Goal: Task Accomplishment & Management: Manage account settings

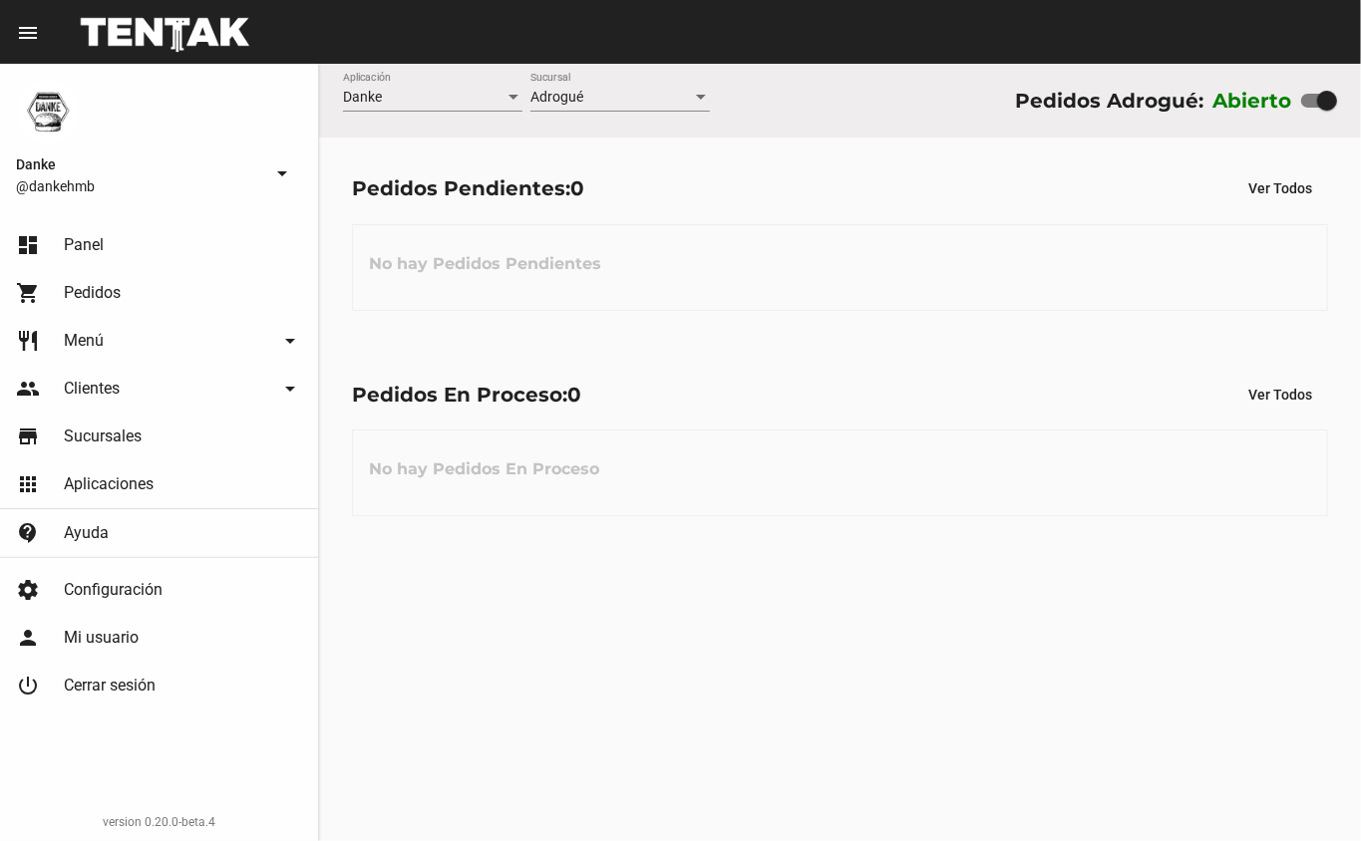
click at [76, 343] on span "Menú" at bounding box center [84, 341] width 40 height 20
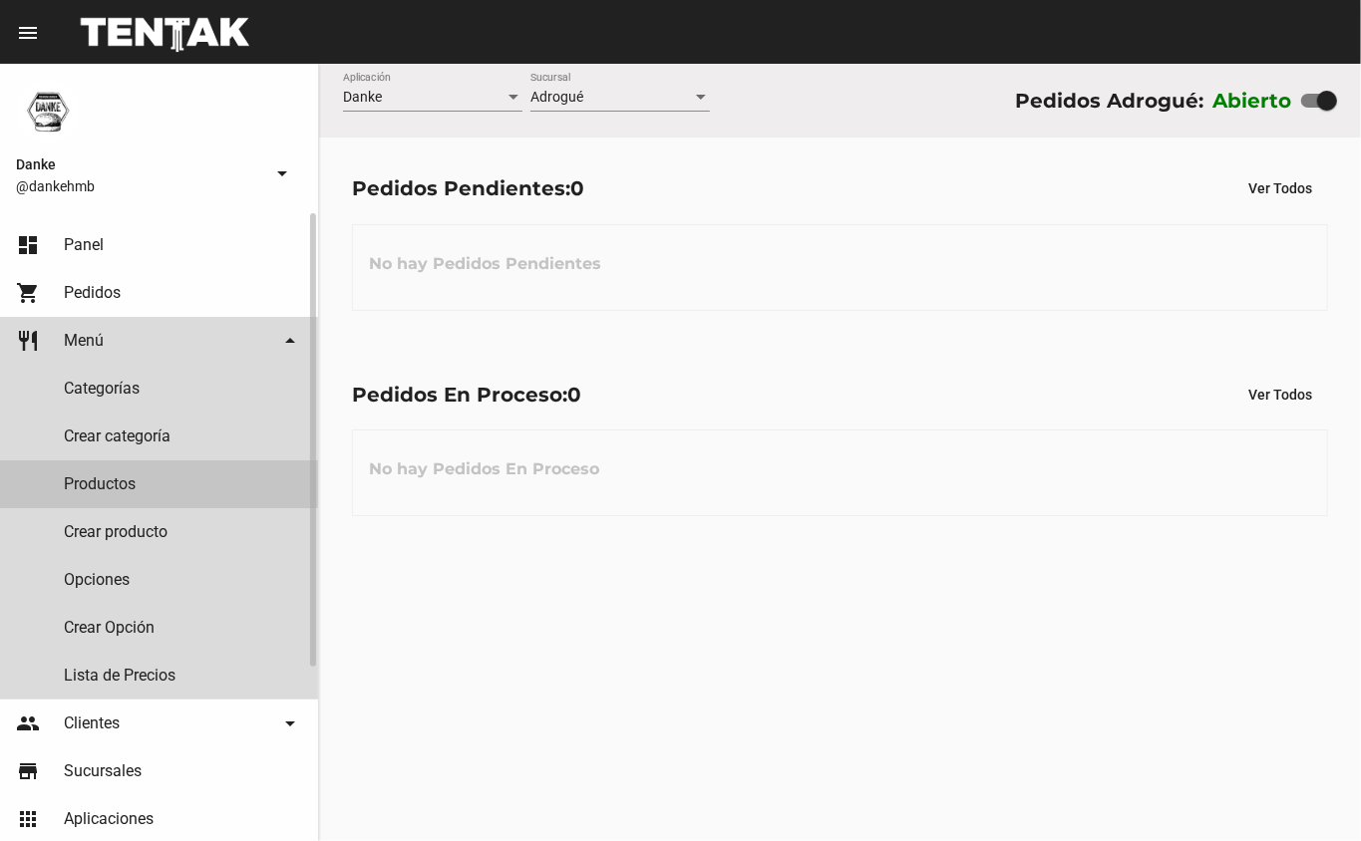
click at [86, 476] on link "Productos" at bounding box center [159, 485] width 318 height 48
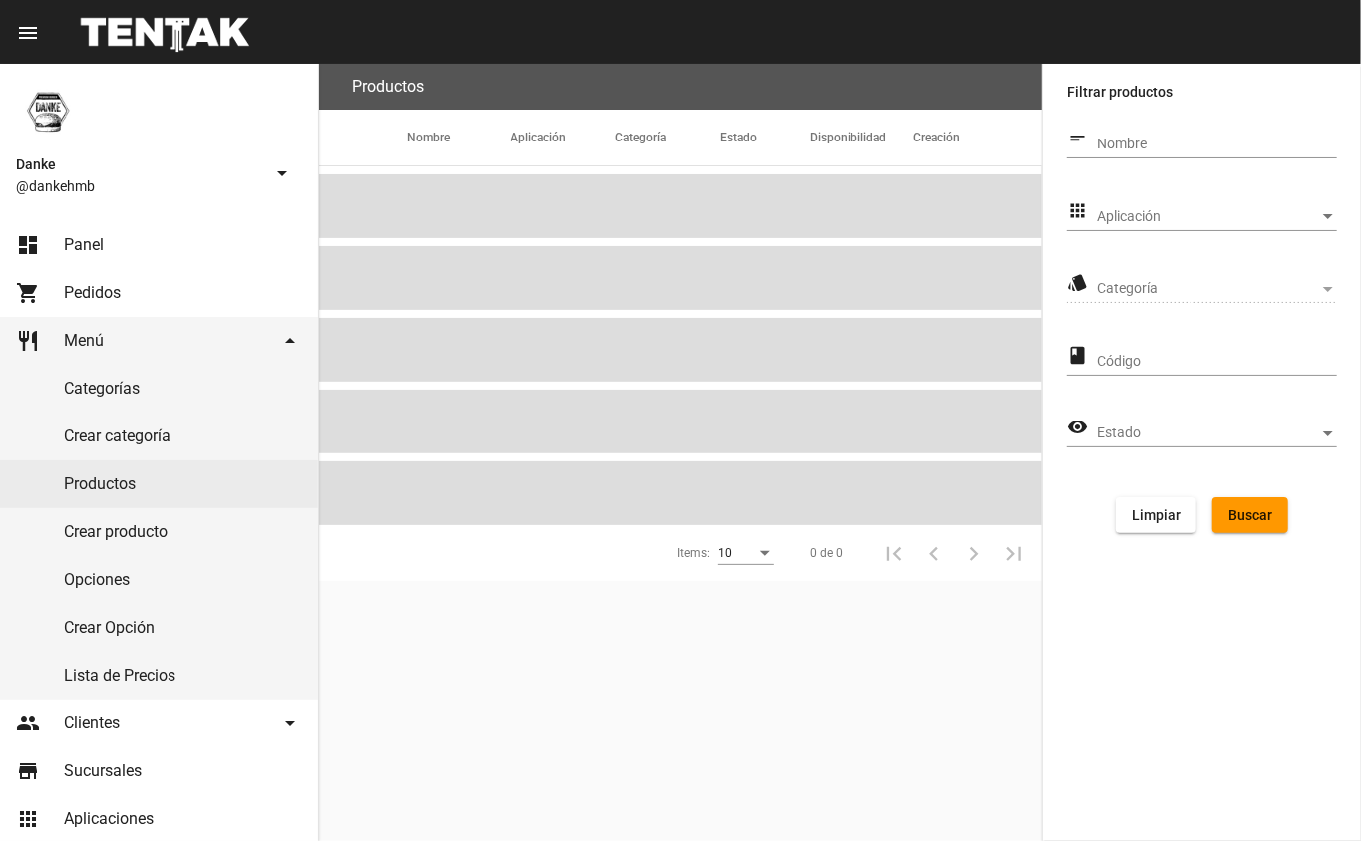
click at [1118, 223] on span "Aplicación" at bounding box center [1208, 217] width 222 height 16
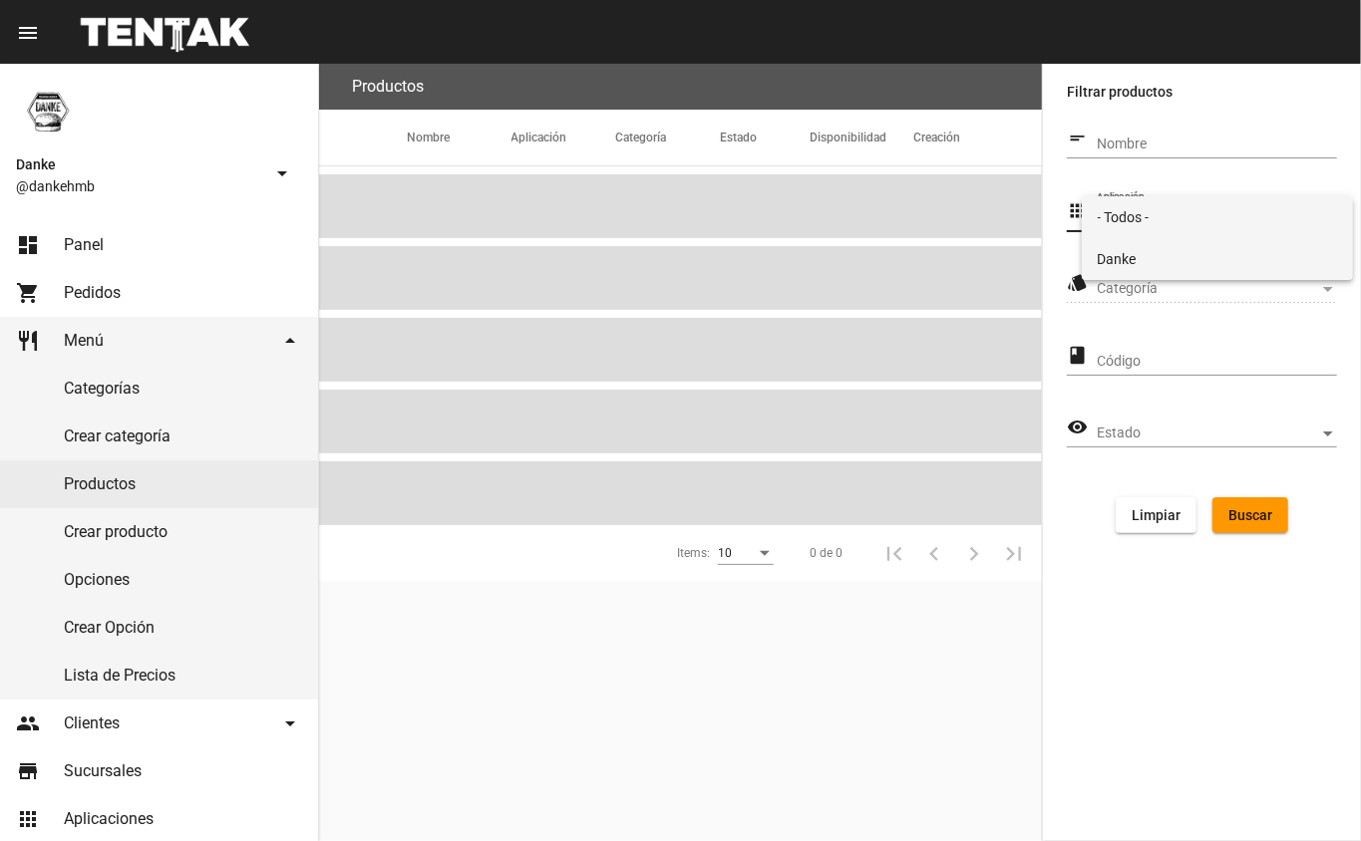
click at [1117, 257] on span "Danke" at bounding box center [1218, 259] width 240 height 42
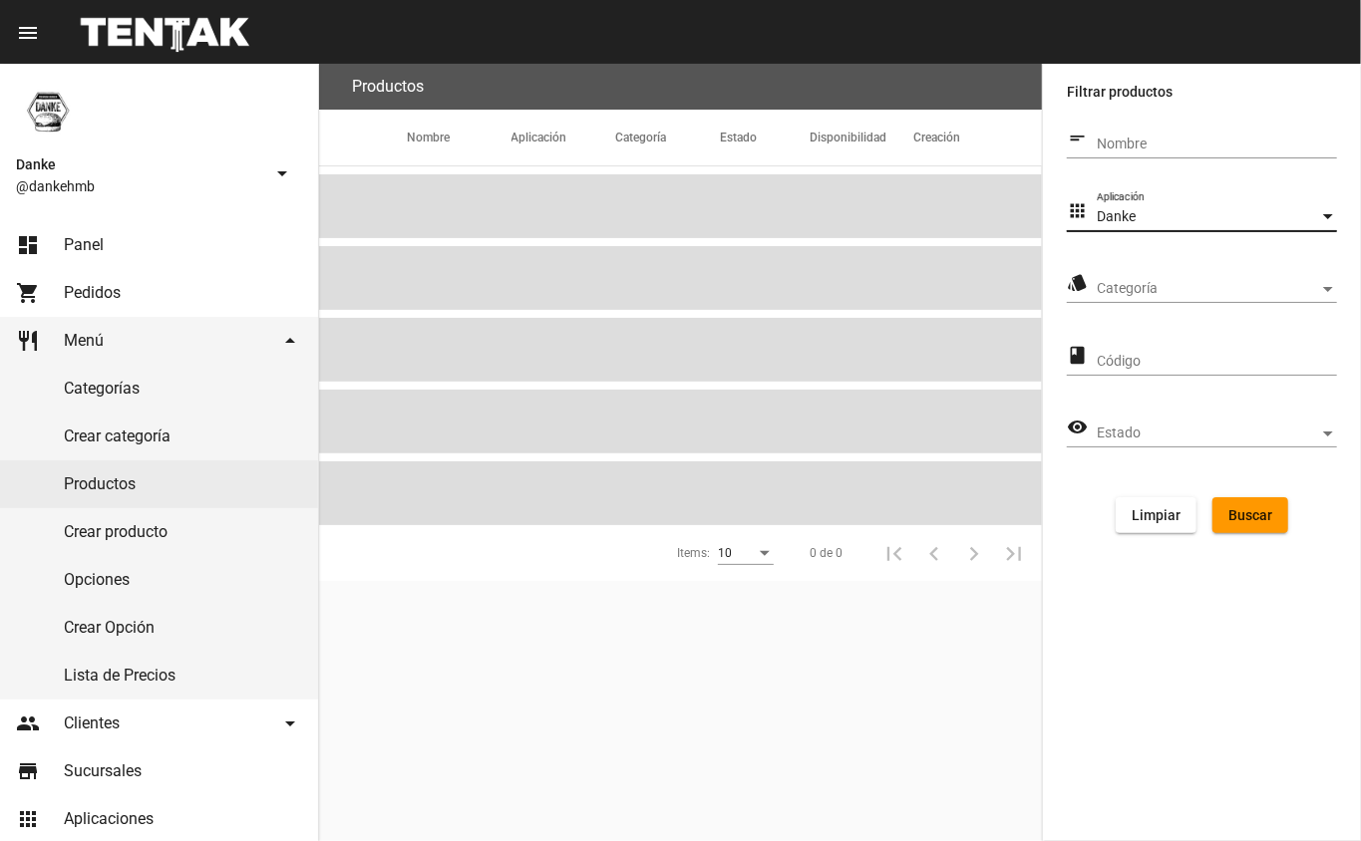
click at [1105, 288] on span "Categoría" at bounding box center [1208, 289] width 222 height 16
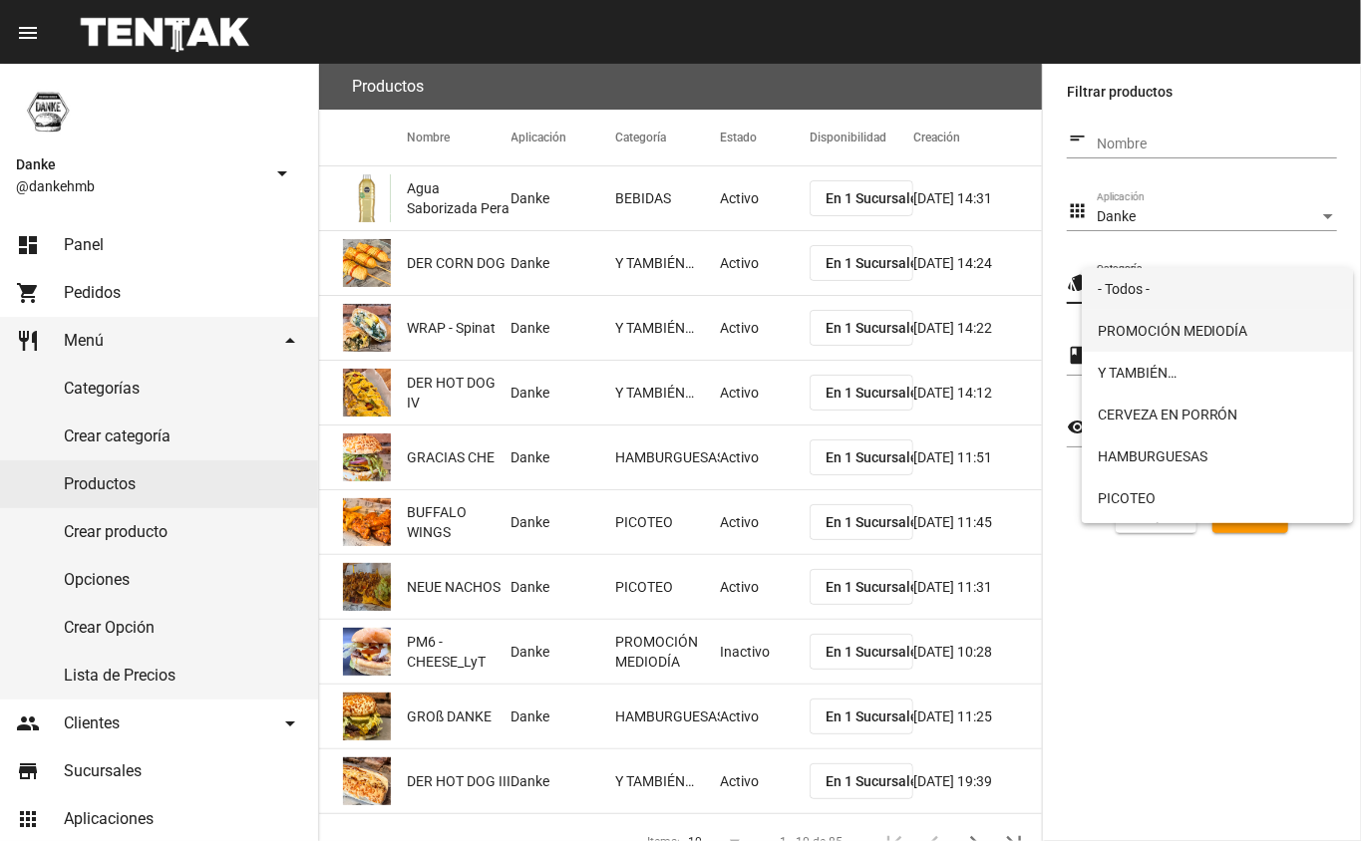
click at [1111, 336] on span "PROMOCIÓN MEDIODÍA" at bounding box center [1218, 331] width 240 height 42
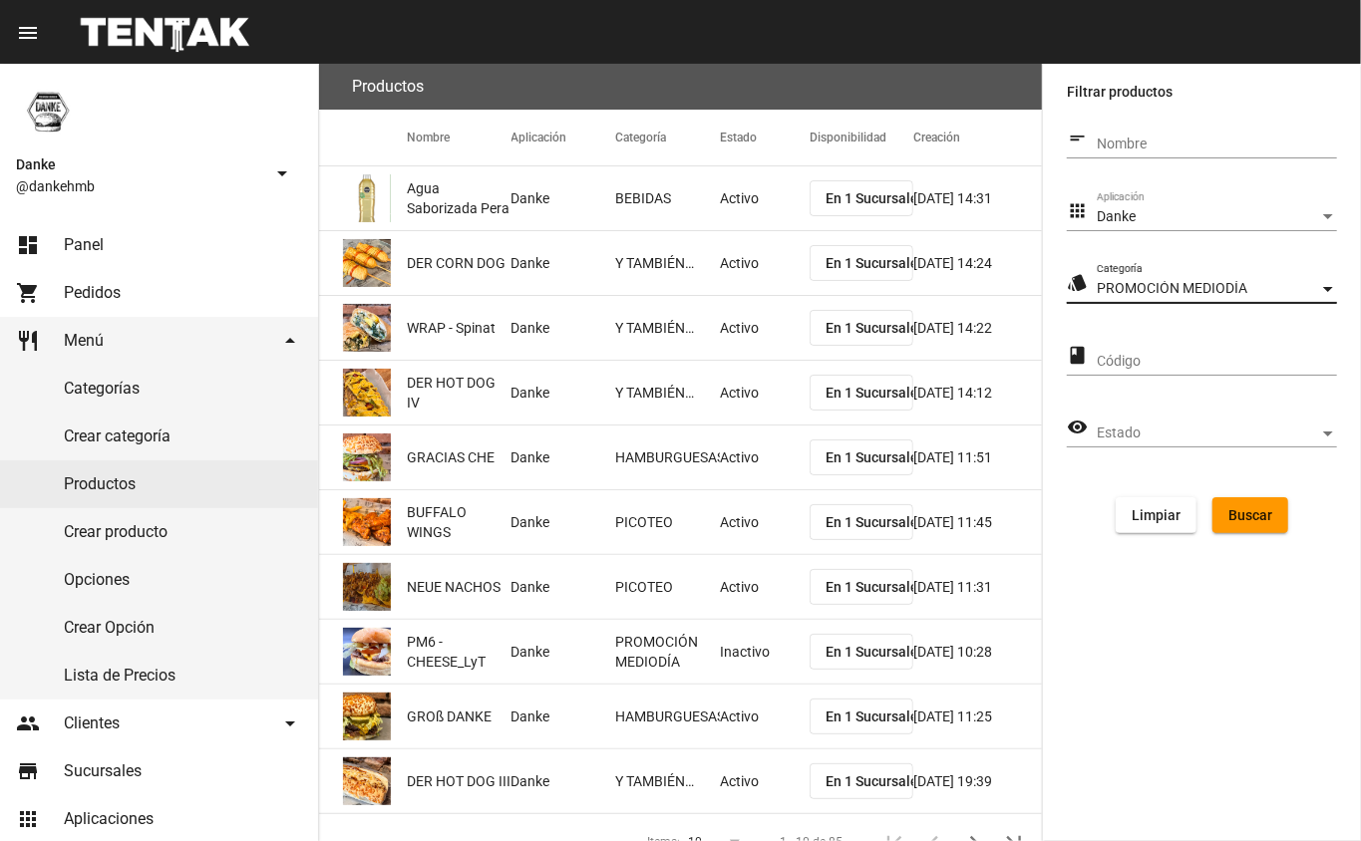
click at [1245, 522] on span "Buscar" at bounding box center [1250, 515] width 44 height 16
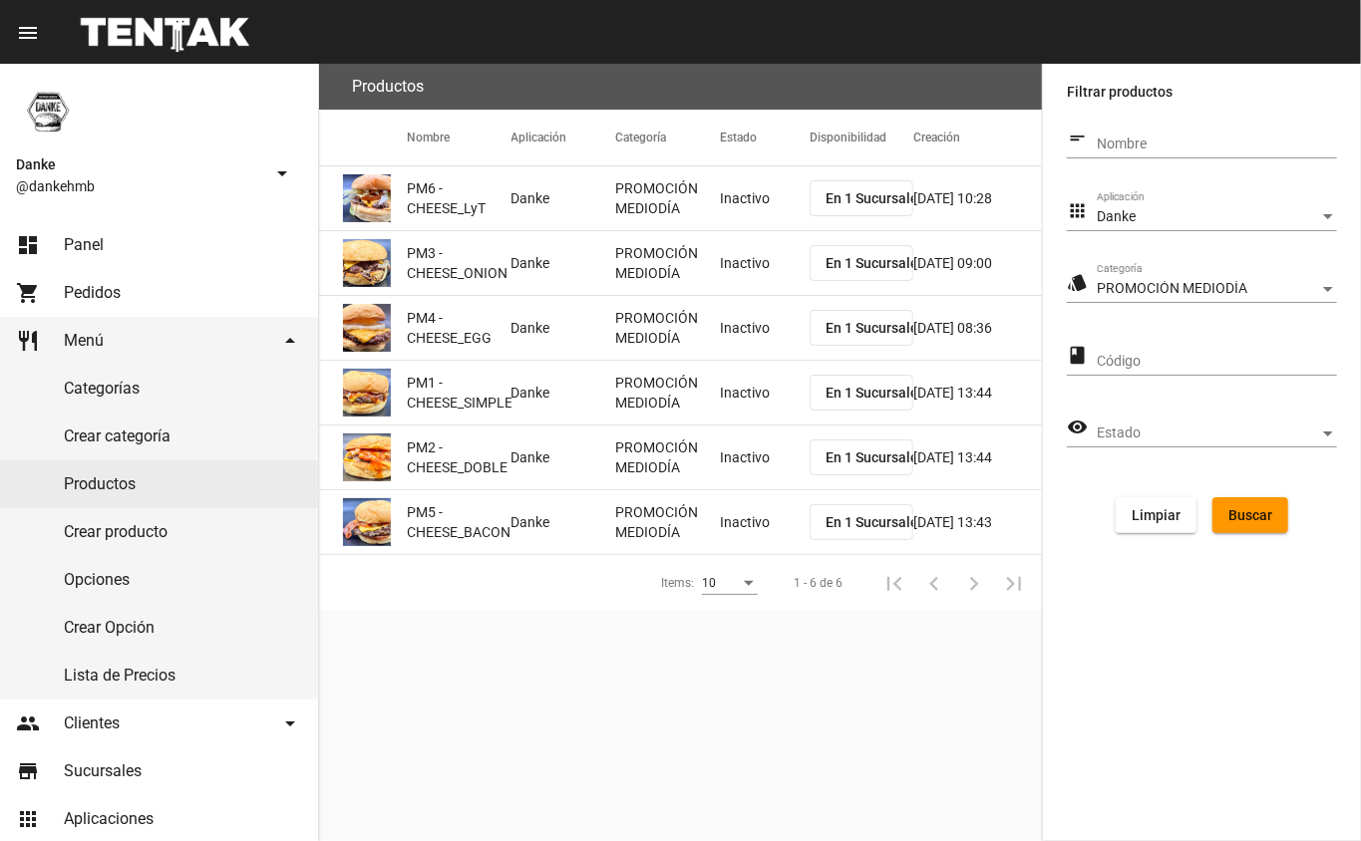
click at [747, 184] on mat-cell "Inactivo" at bounding box center [765, 198] width 90 height 64
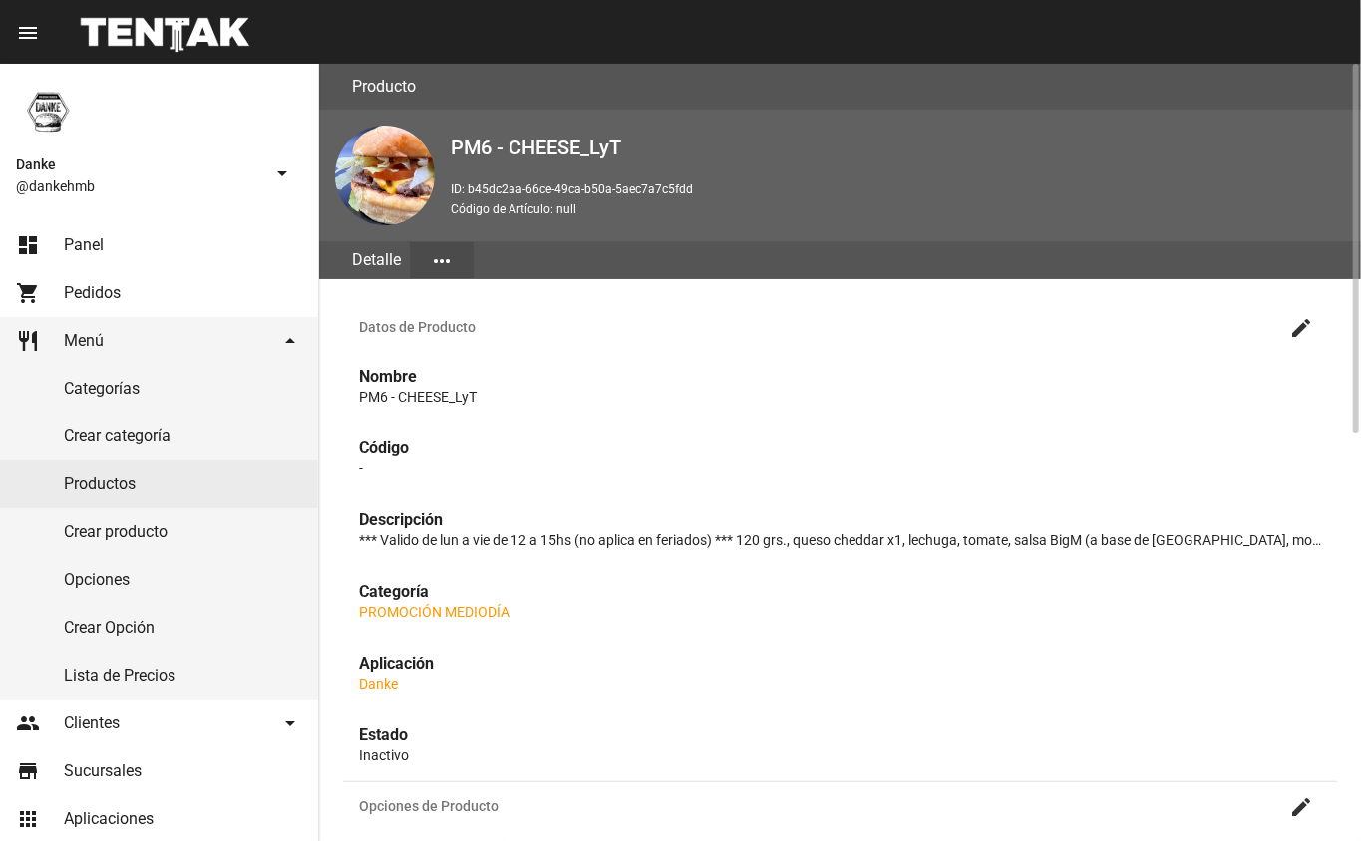
click at [1294, 335] on mat-icon "create" at bounding box center [1301, 328] width 24 height 24
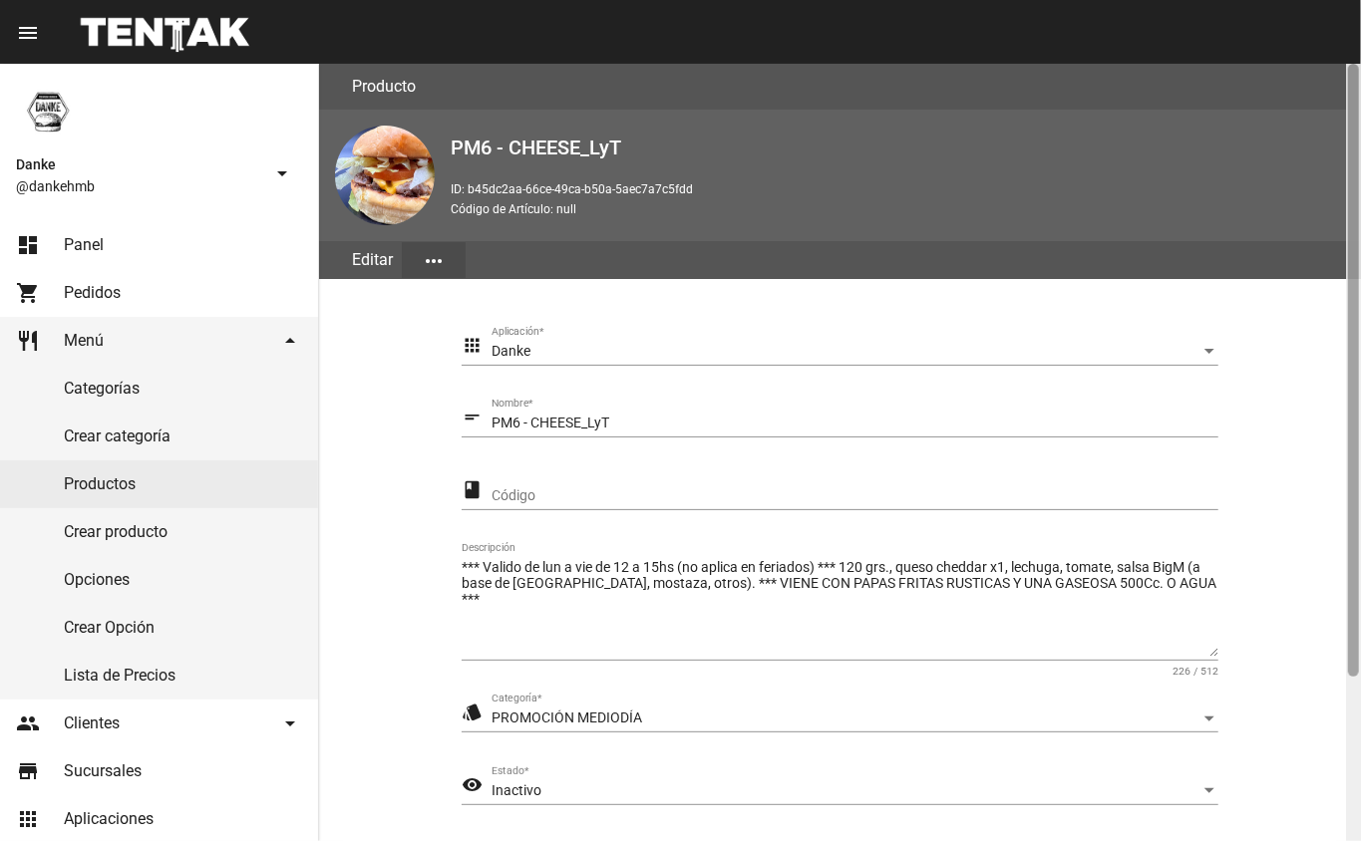
click at [1350, 699] on div at bounding box center [1353, 453] width 15 height 778
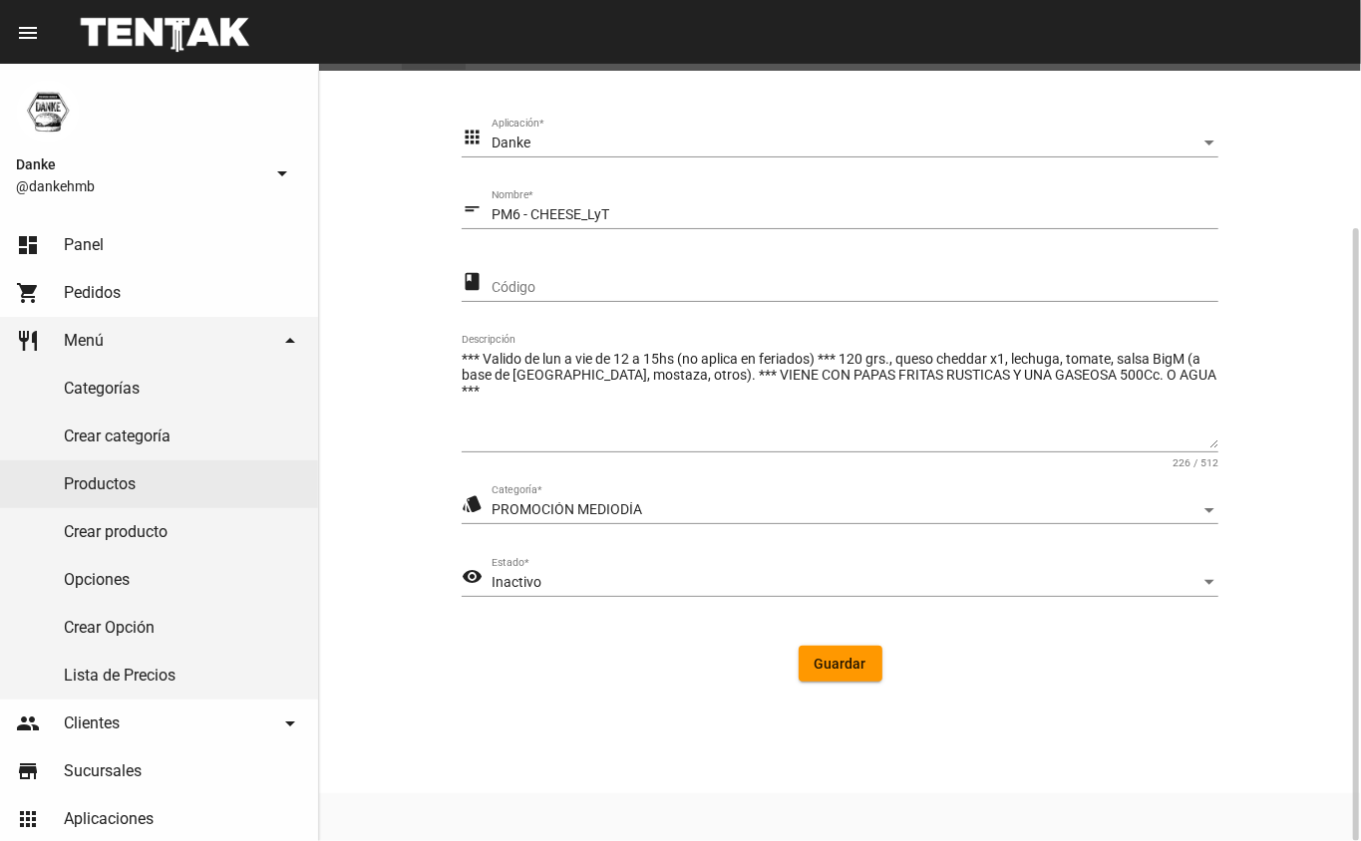
click at [586, 582] on div "Inactivo" at bounding box center [845, 583] width 709 height 16
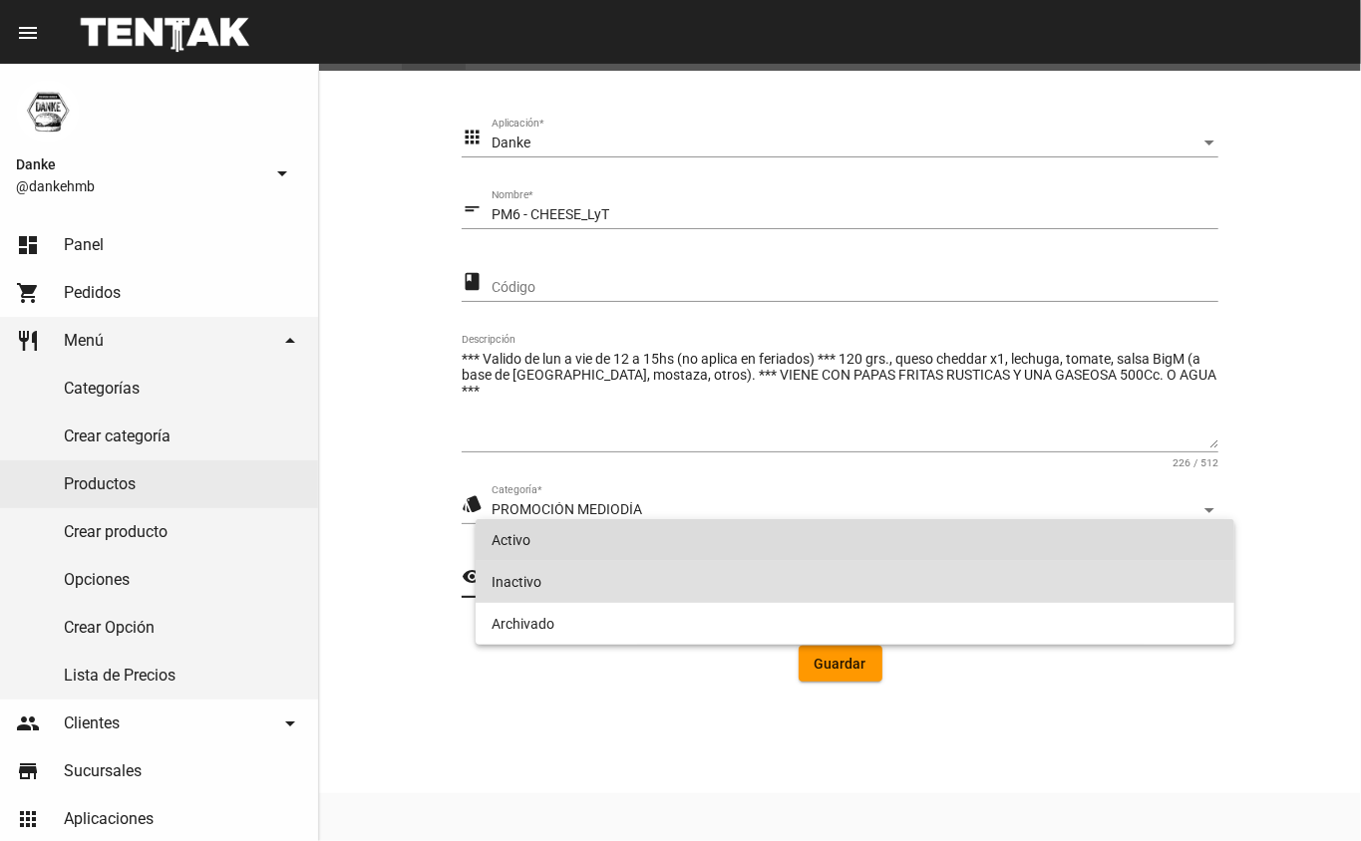
click at [511, 543] on span "Activo" at bounding box center [855, 540] width 728 height 42
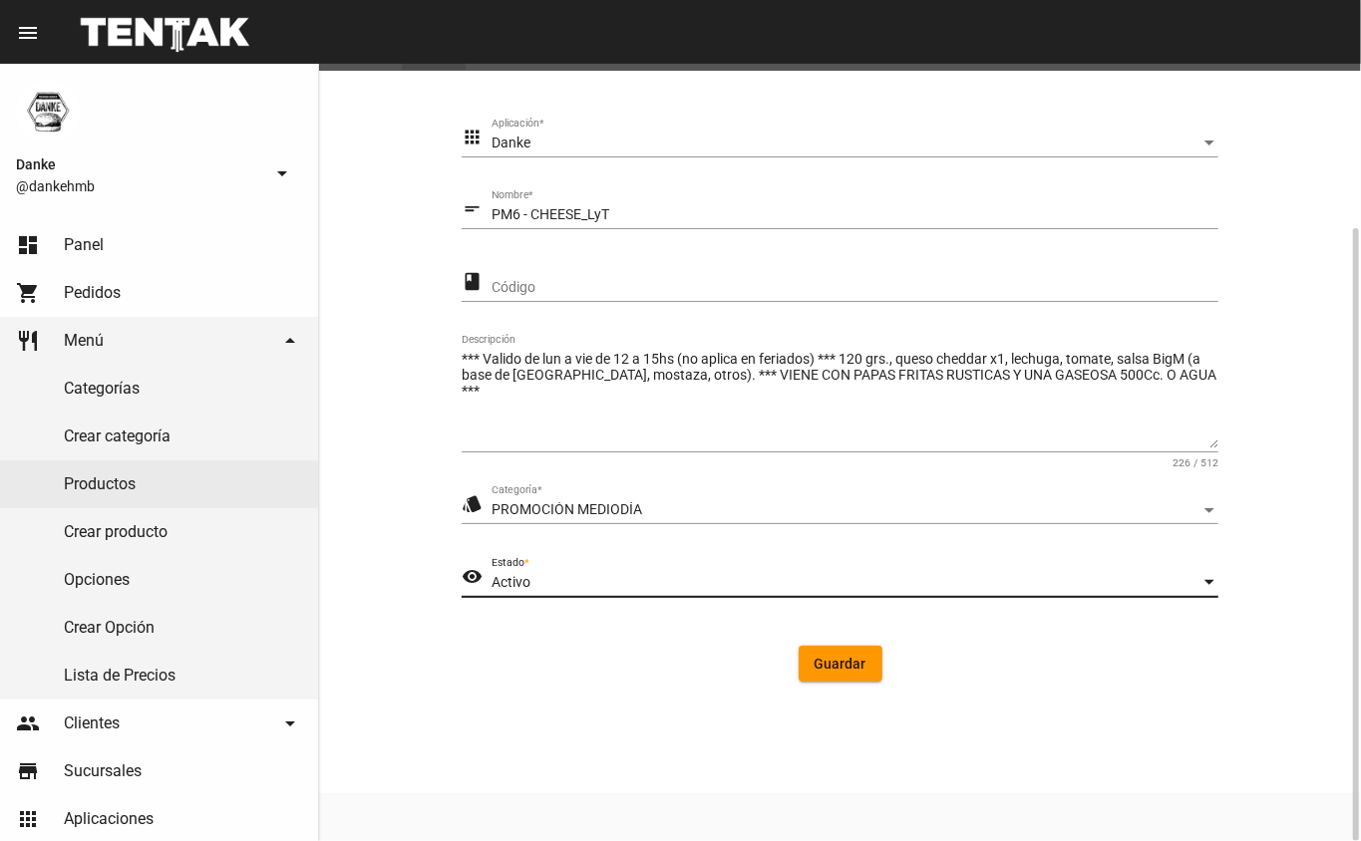
click at [834, 658] on span "Guardar" at bounding box center [841, 664] width 52 height 16
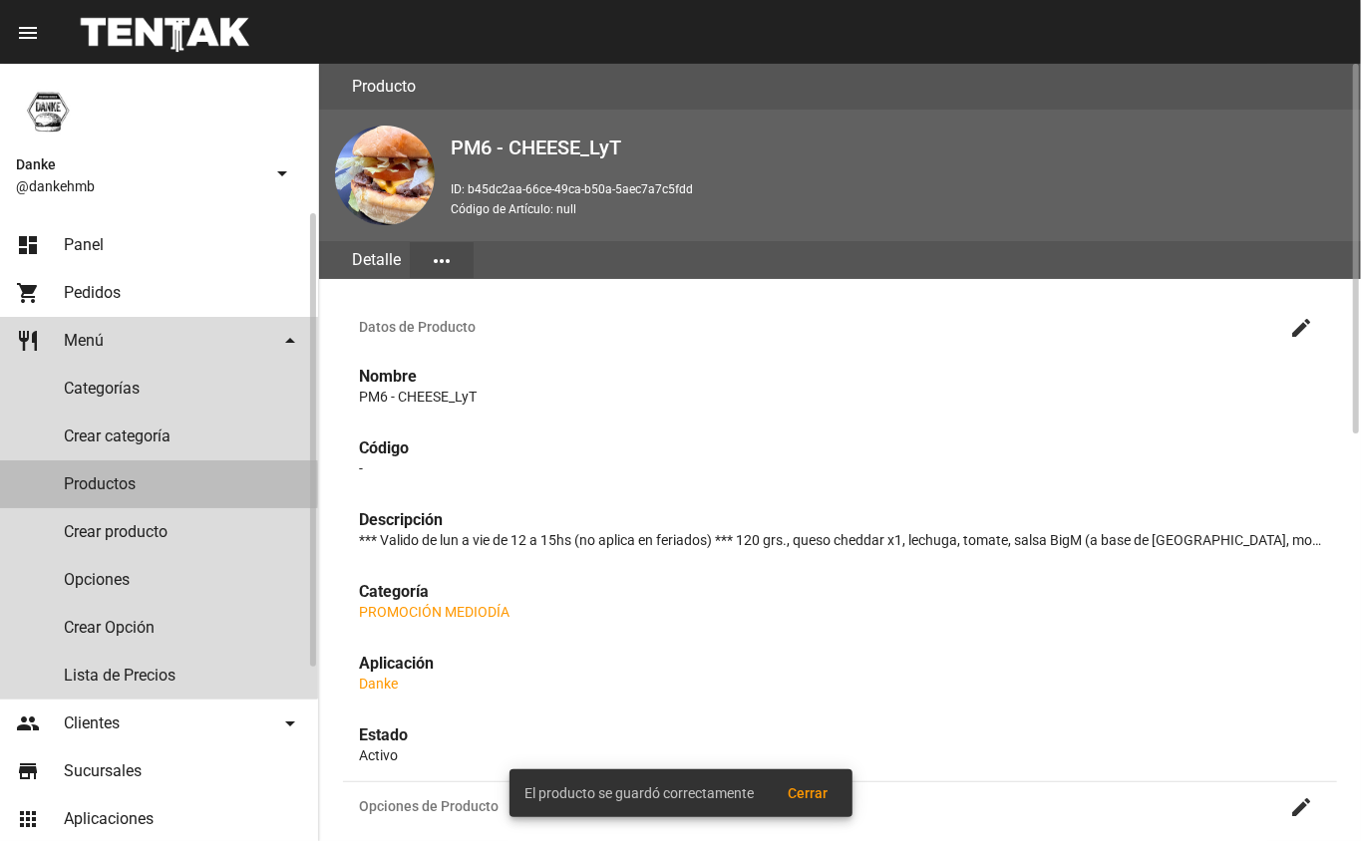
click at [105, 484] on link "Productos" at bounding box center [159, 485] width 318 height 48
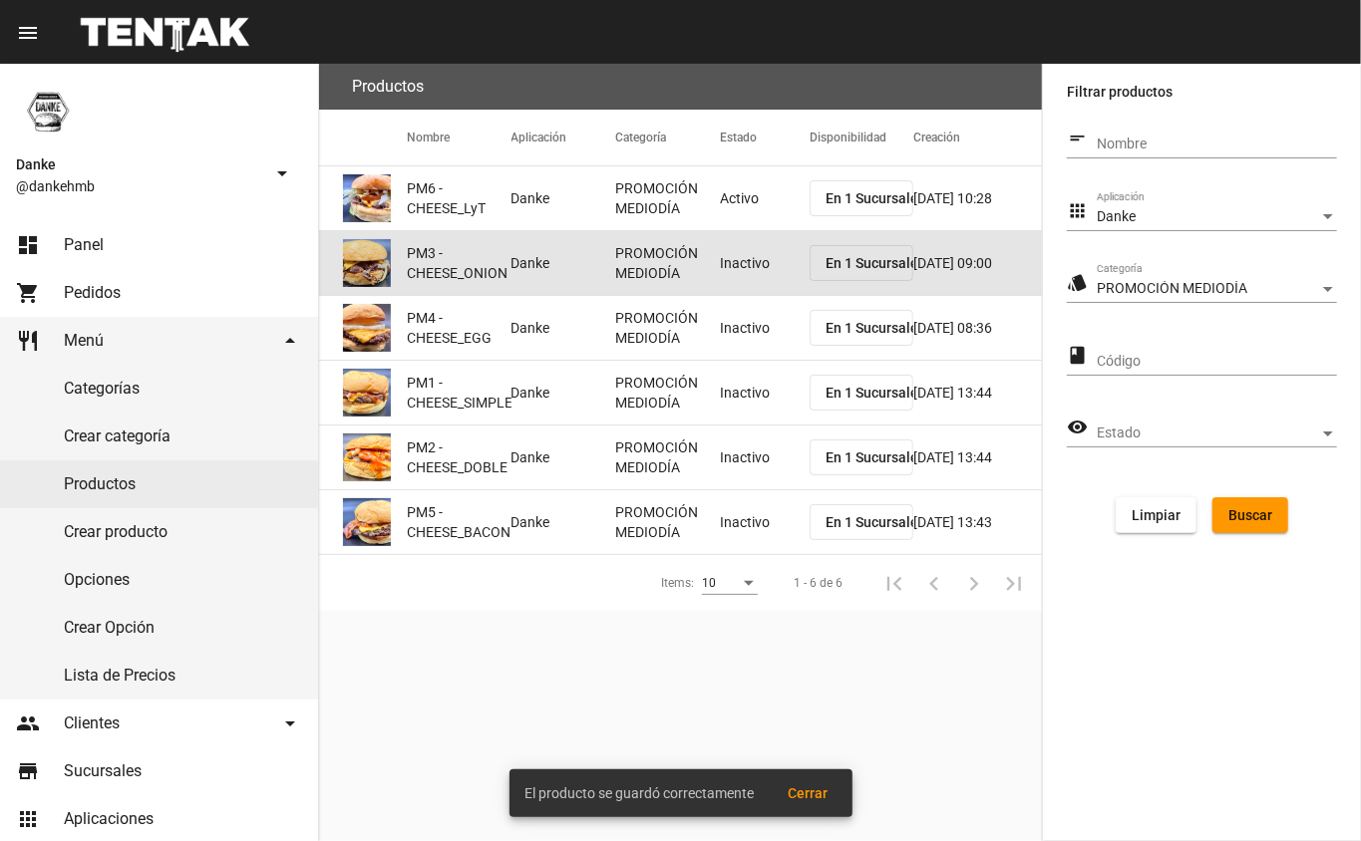
click at [776, 247] on mat-cell "Inactivo" at bounding box center [765, 263] width 90 height 64
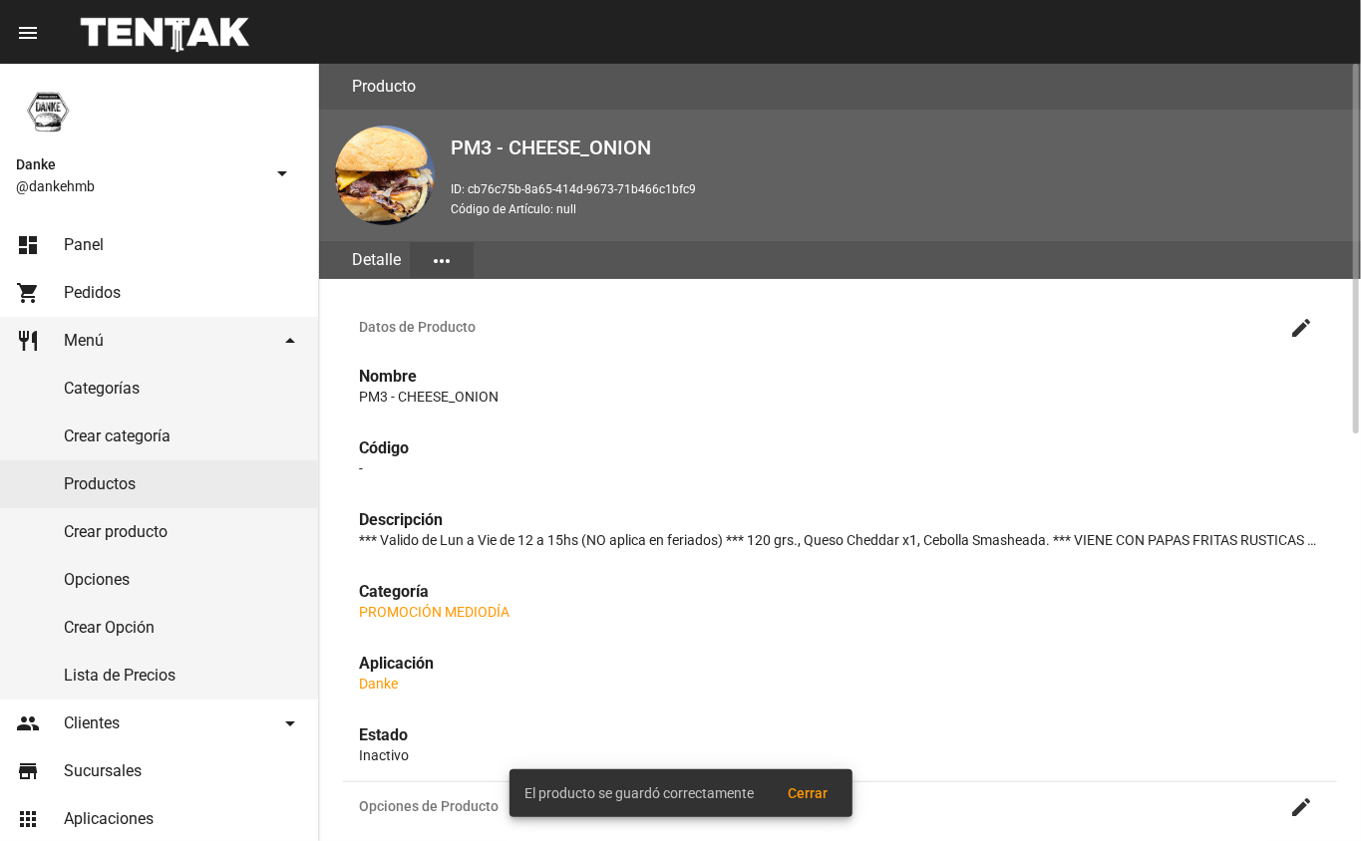
click at [1300, 323] on mat-icon "create" at bounding box center [1301, 328] width 24 height 24
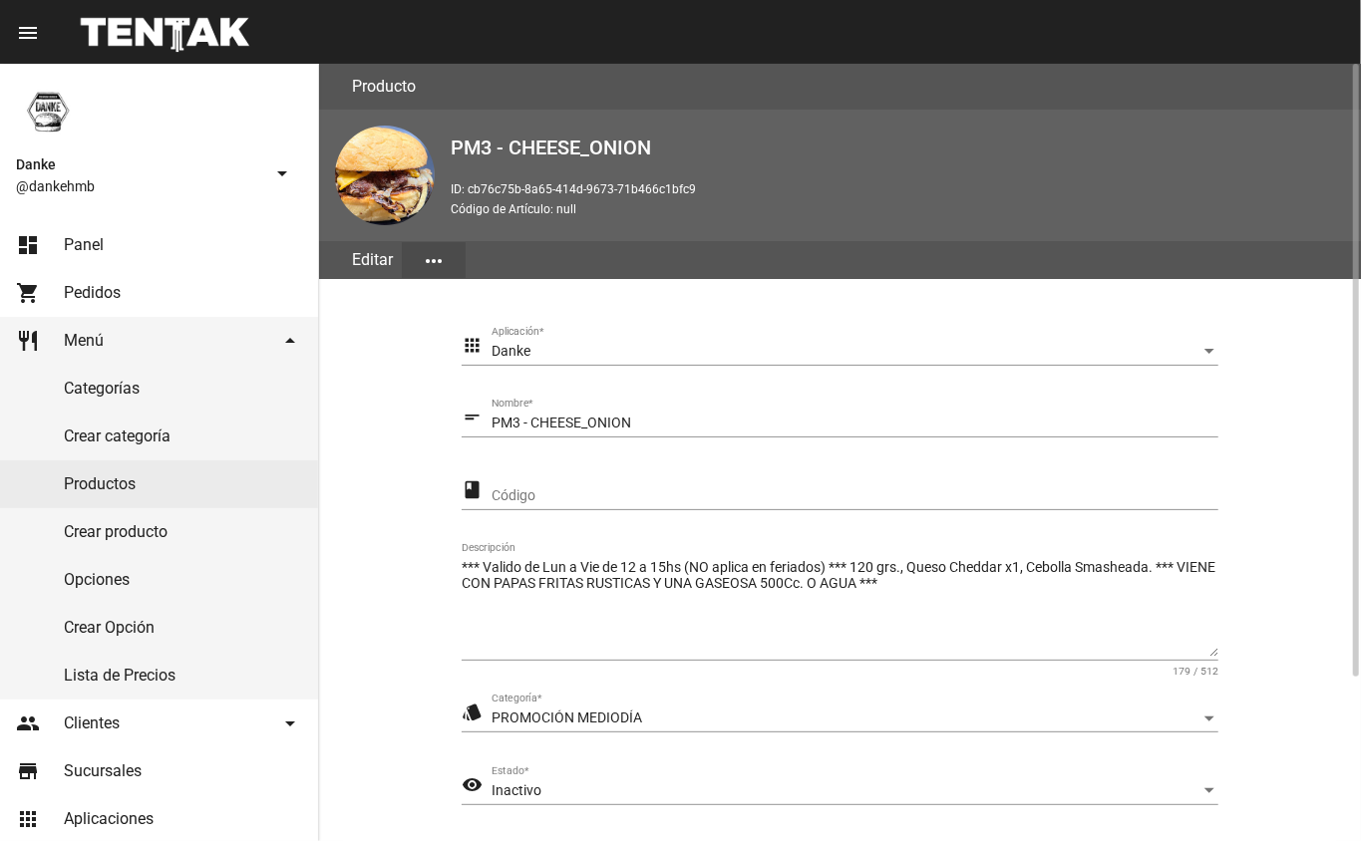
click at [492, 794] on span "Inactivo" at bounding box center [516, 791] width 50 height 16
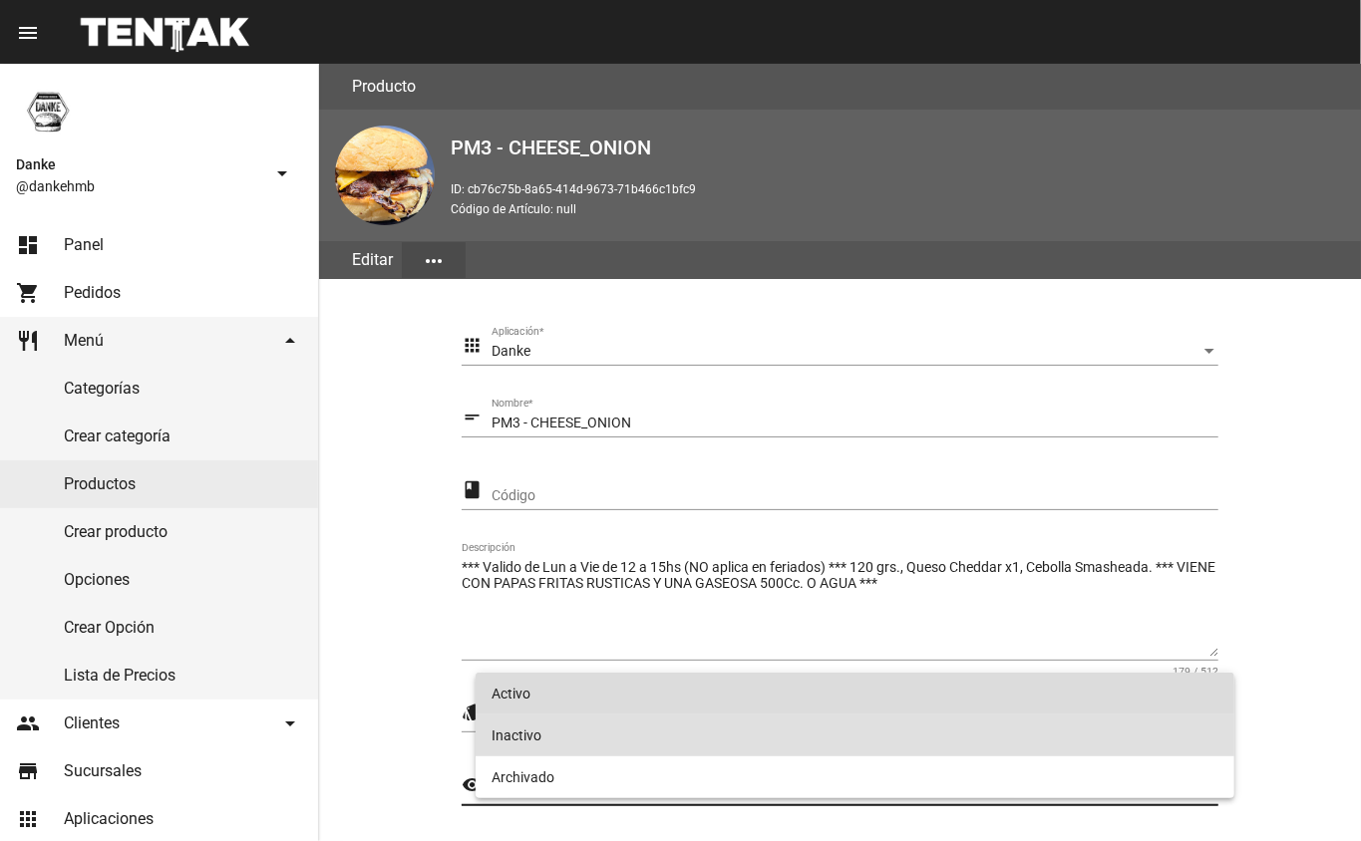
click at [507, 692] on span "Activo" at bounding box center [855, 694] width 728 height 42
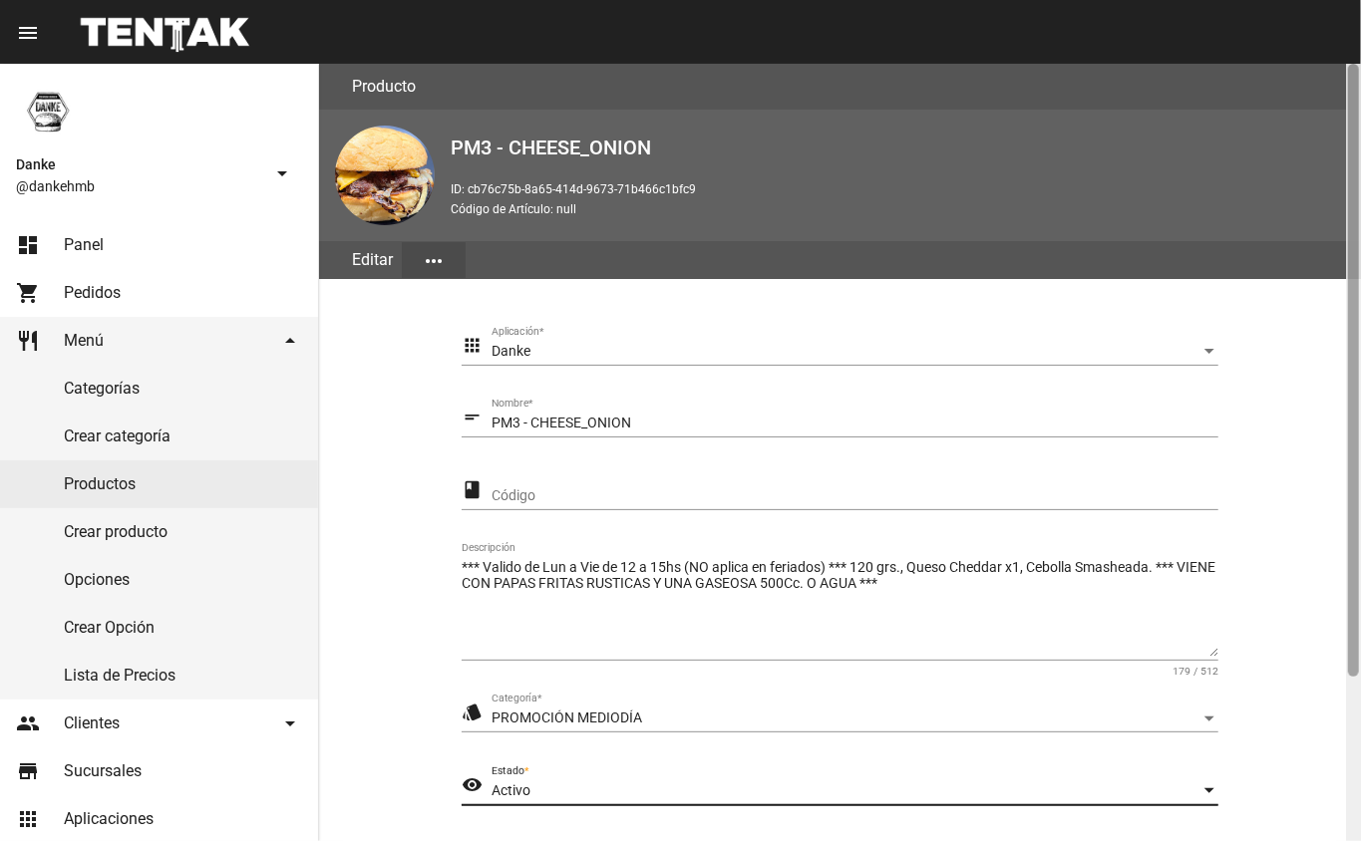
click at [1348, 751] on div at bounding box center [1353, 453] width 15 height 778
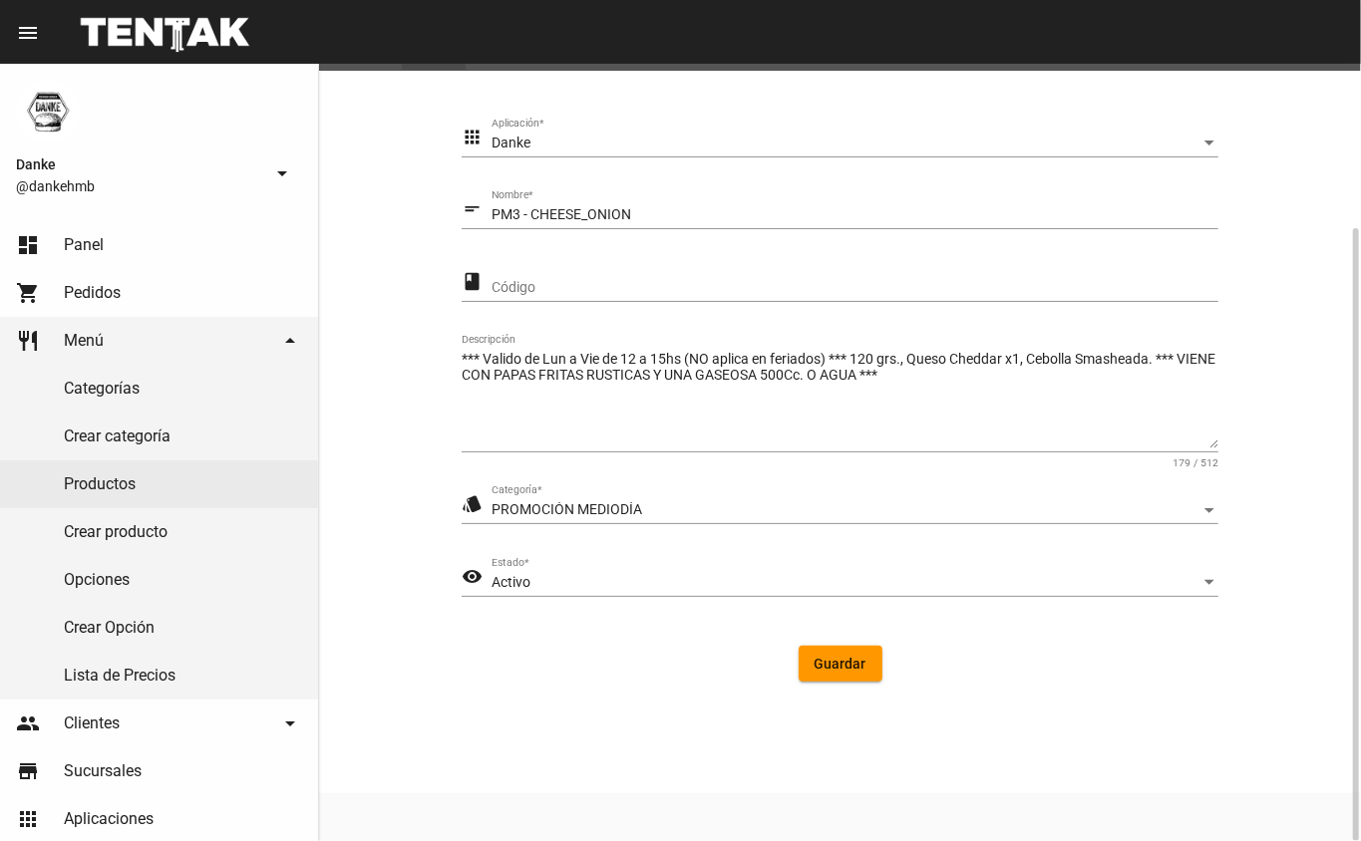
click at [818, 672] on button "Guardar" at bounding box center [841, 664] width 84 height 36
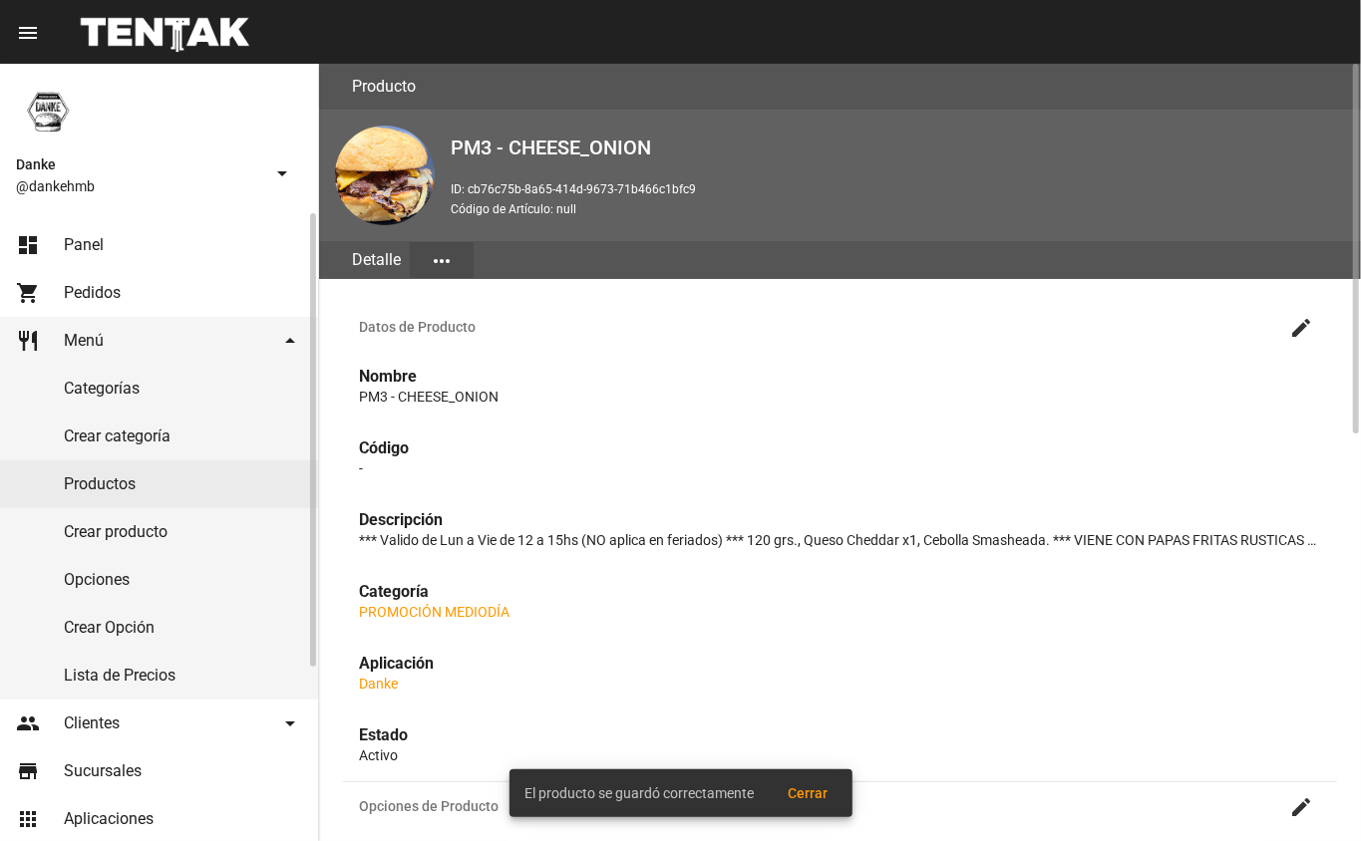
click at [85, 484] on link "Productos" at bounding box center [159, 485] width 318 height 48
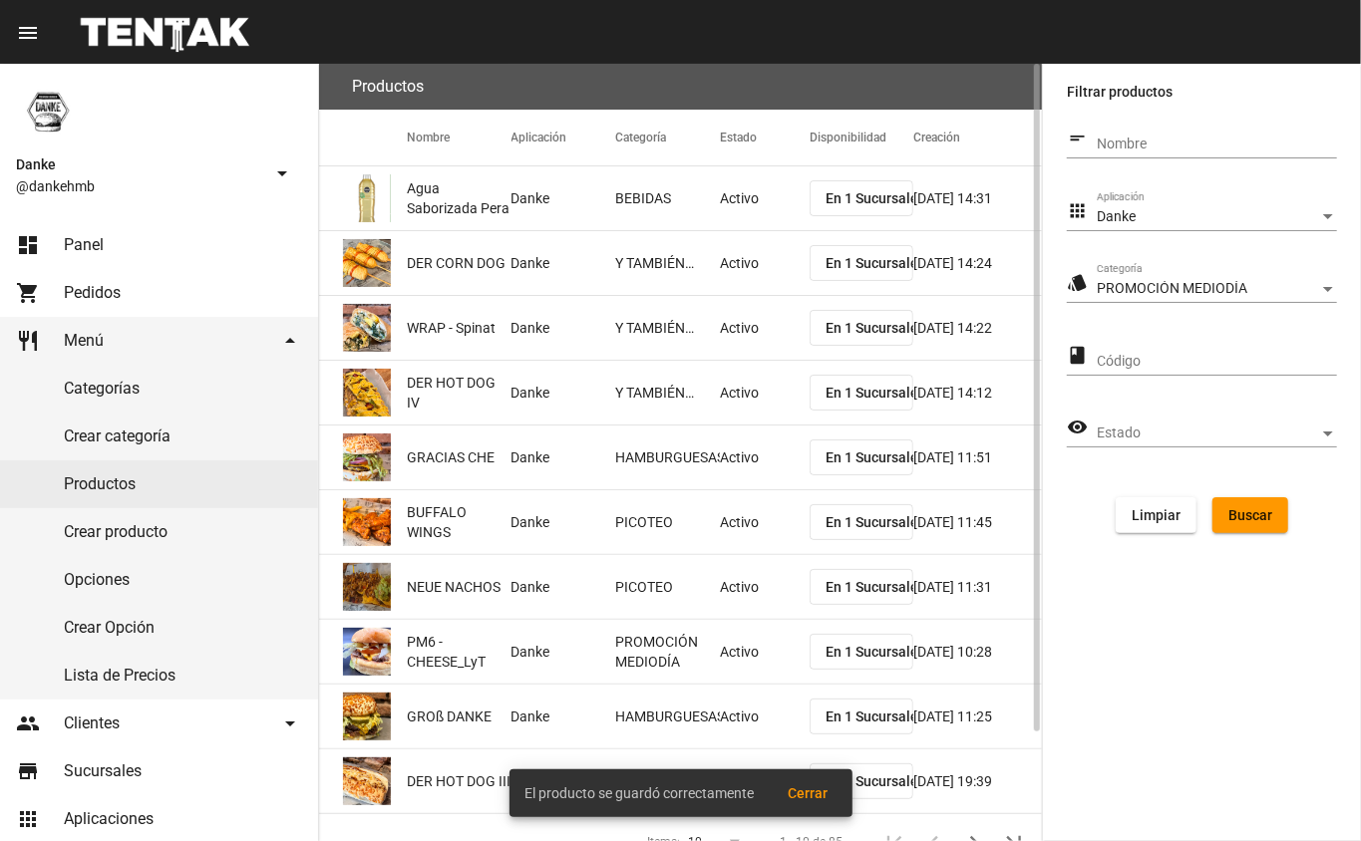
click at [1257, 508] on span "Buscar" at bounding box center [1250, 515] width 44 height 16
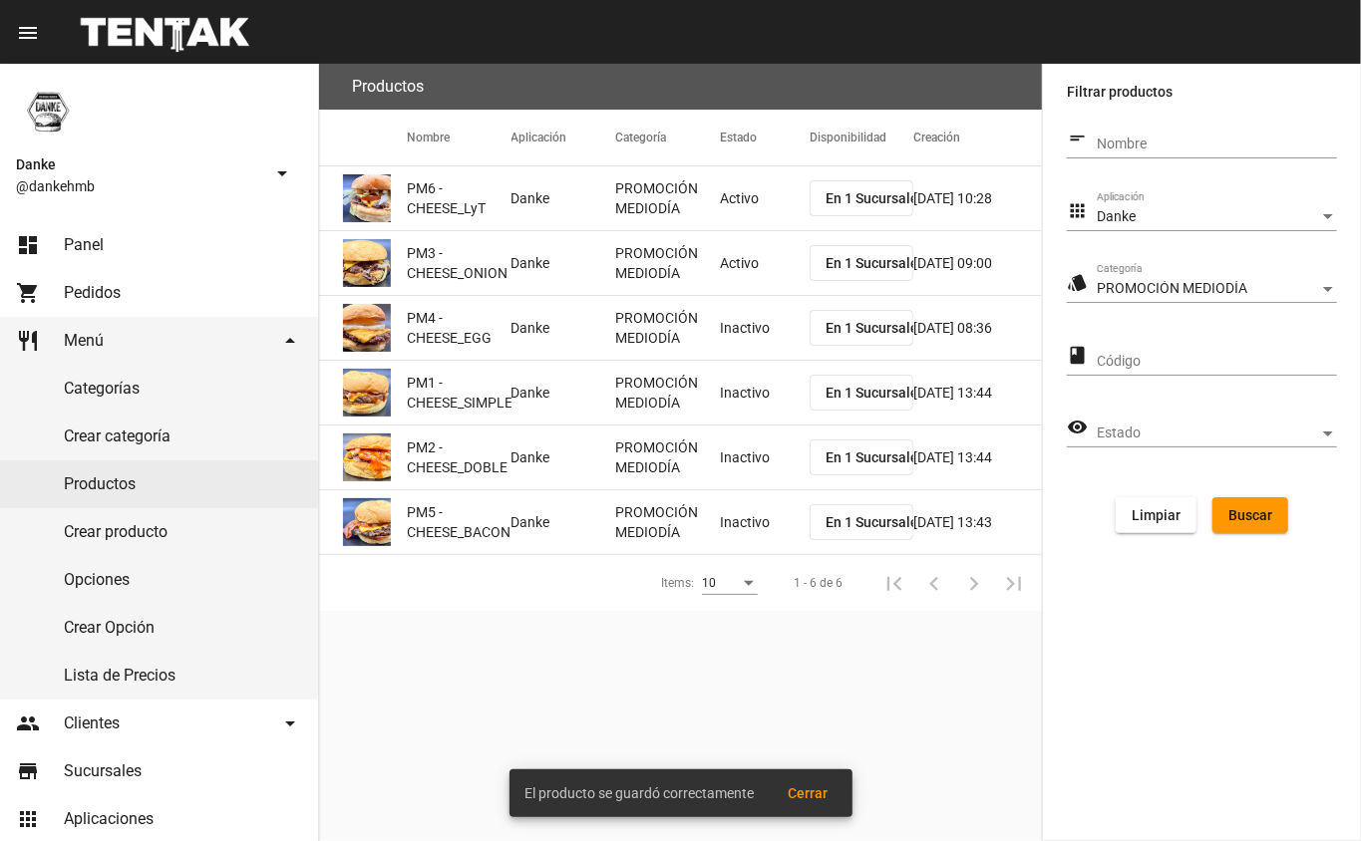
click at [731, 340] on mat-cell "Inactivo" at bounding box center [765, 328] width 90 height 64
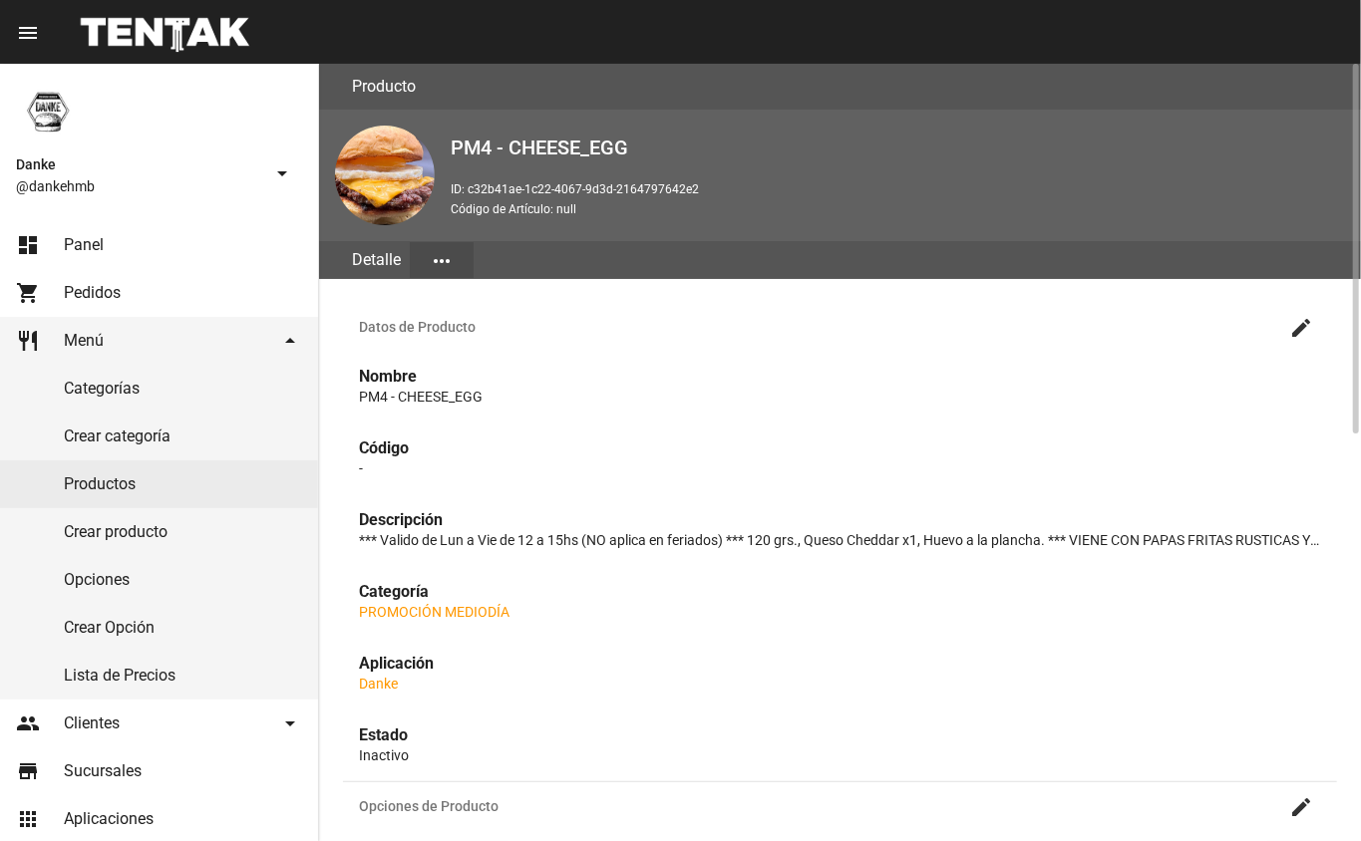
click at [1302, 325] on mat-icon "create" at bounding box center [1301, 328] width 24 height 24
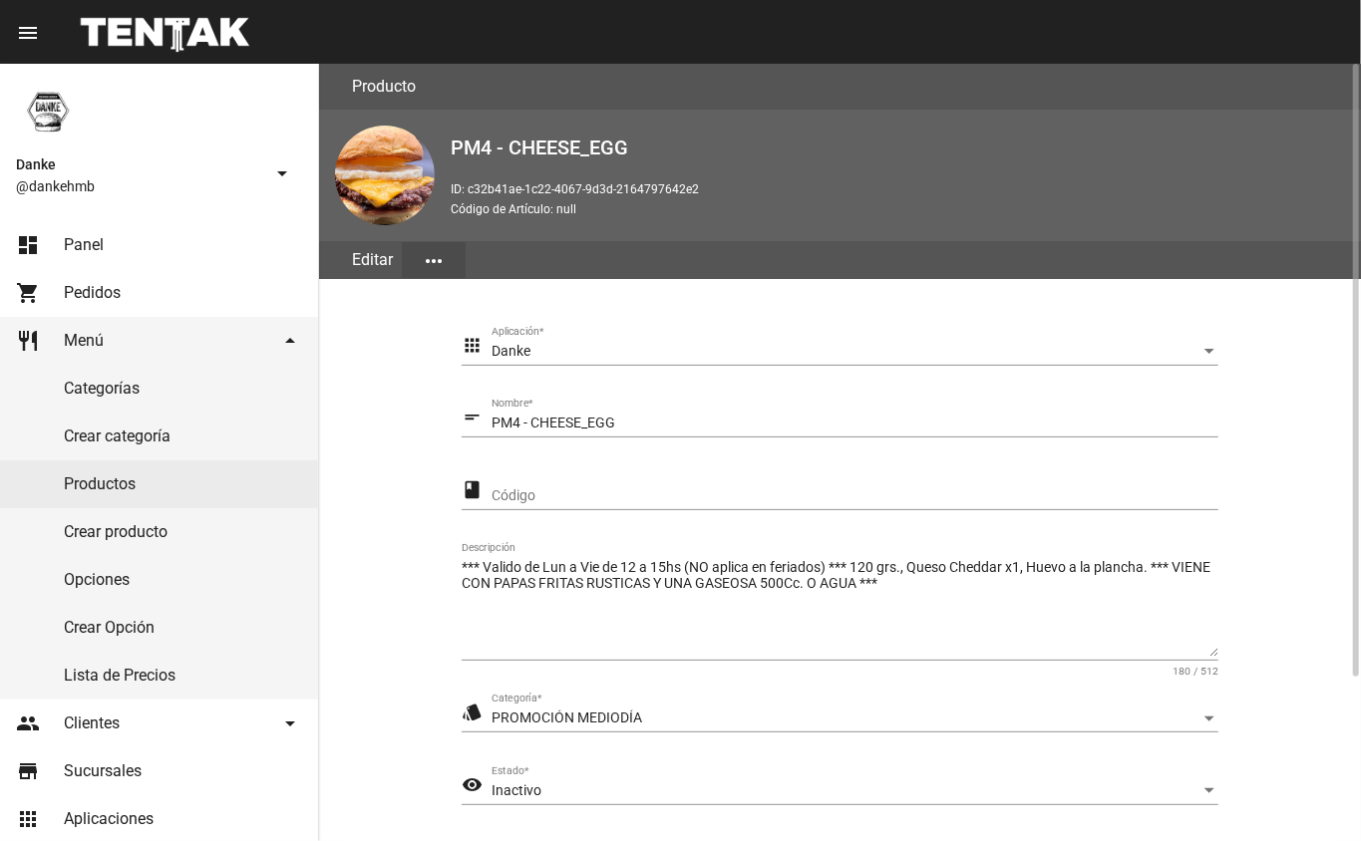
click at [495, 794] on span "Inactivo" at bounding box center [516, 791] width 50 height 16
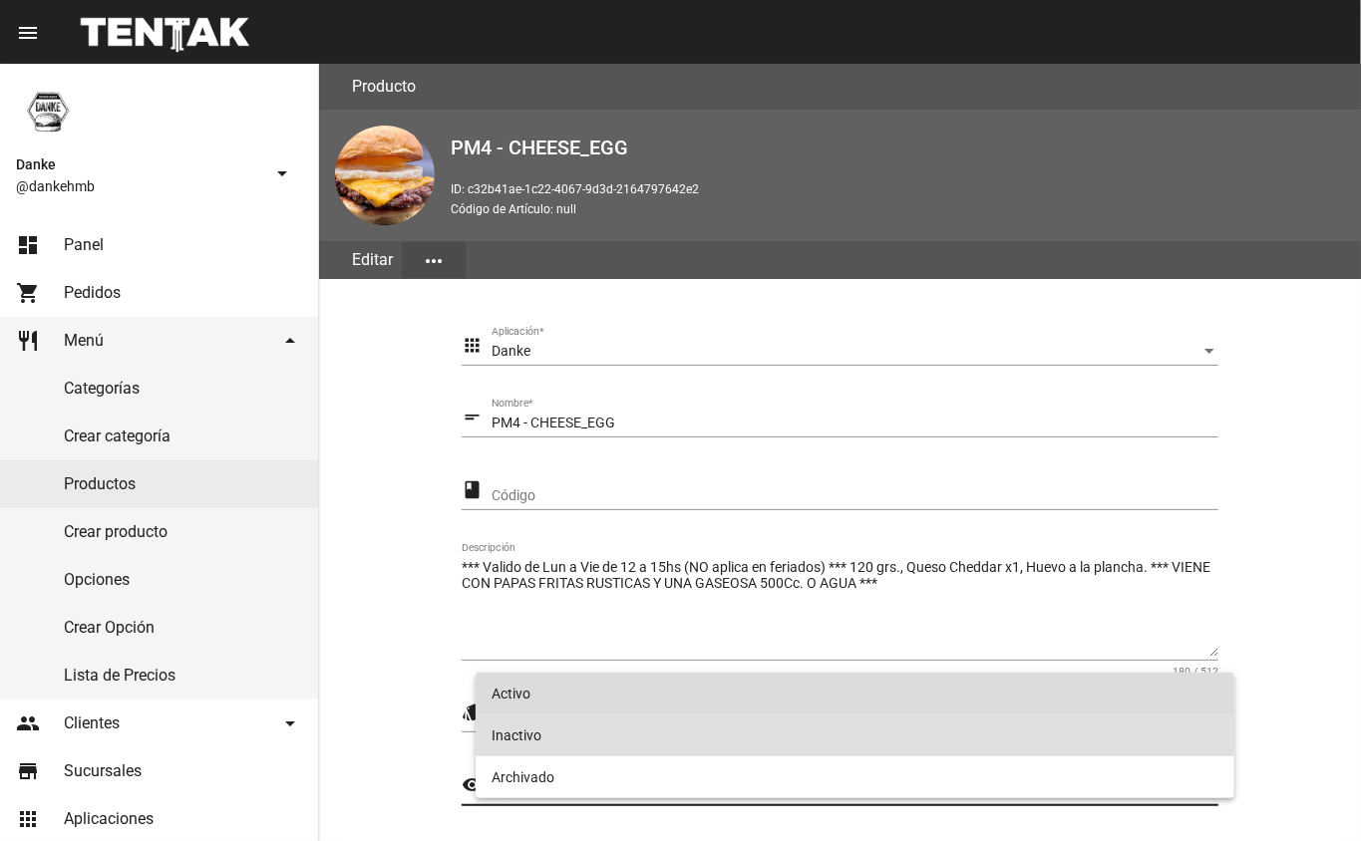
click at [508, 700] on span "Activo" at bounding box center [855, 694] width 728 height 42
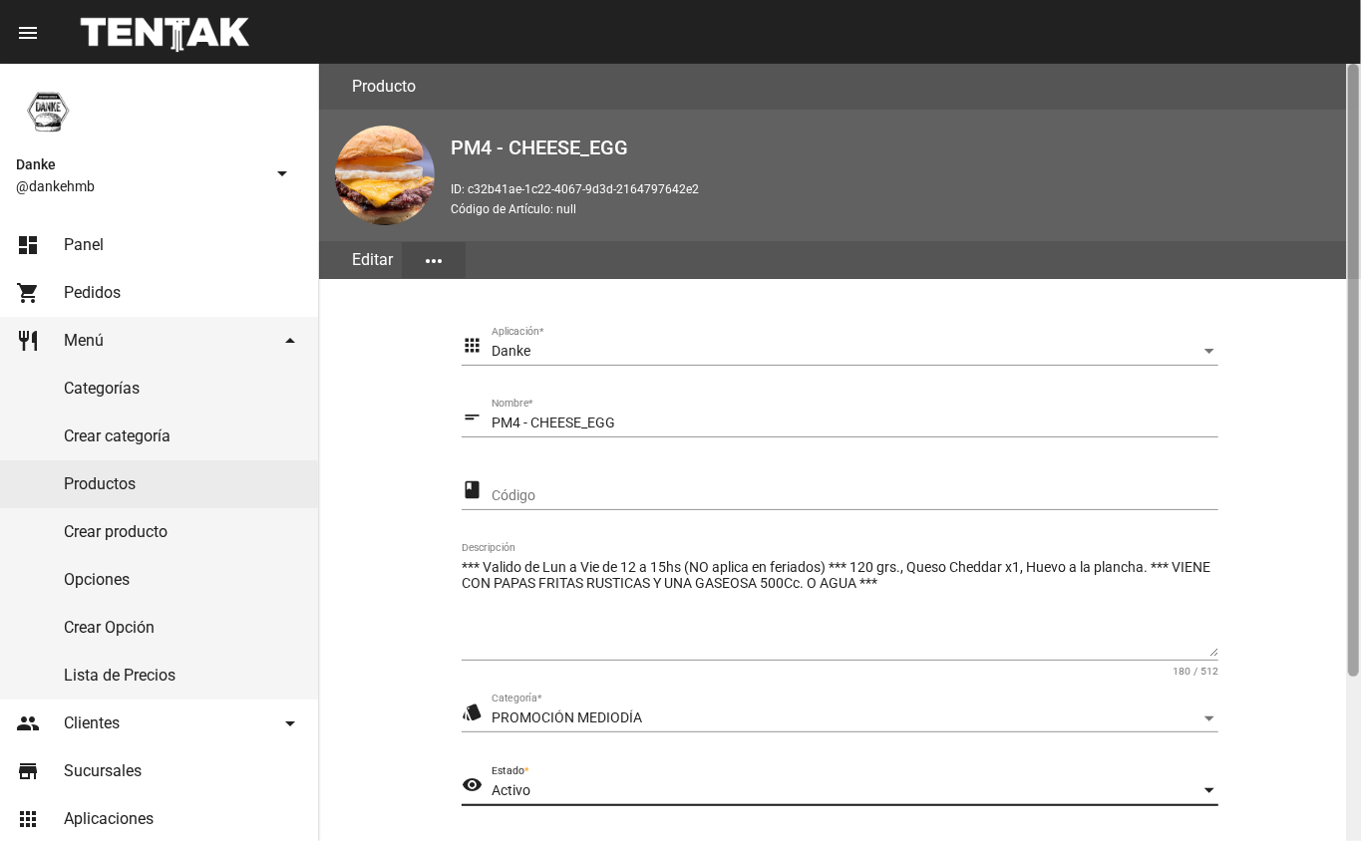
click at [1349, 732] on div at bounding box center [1353, 453] width 15 height 778
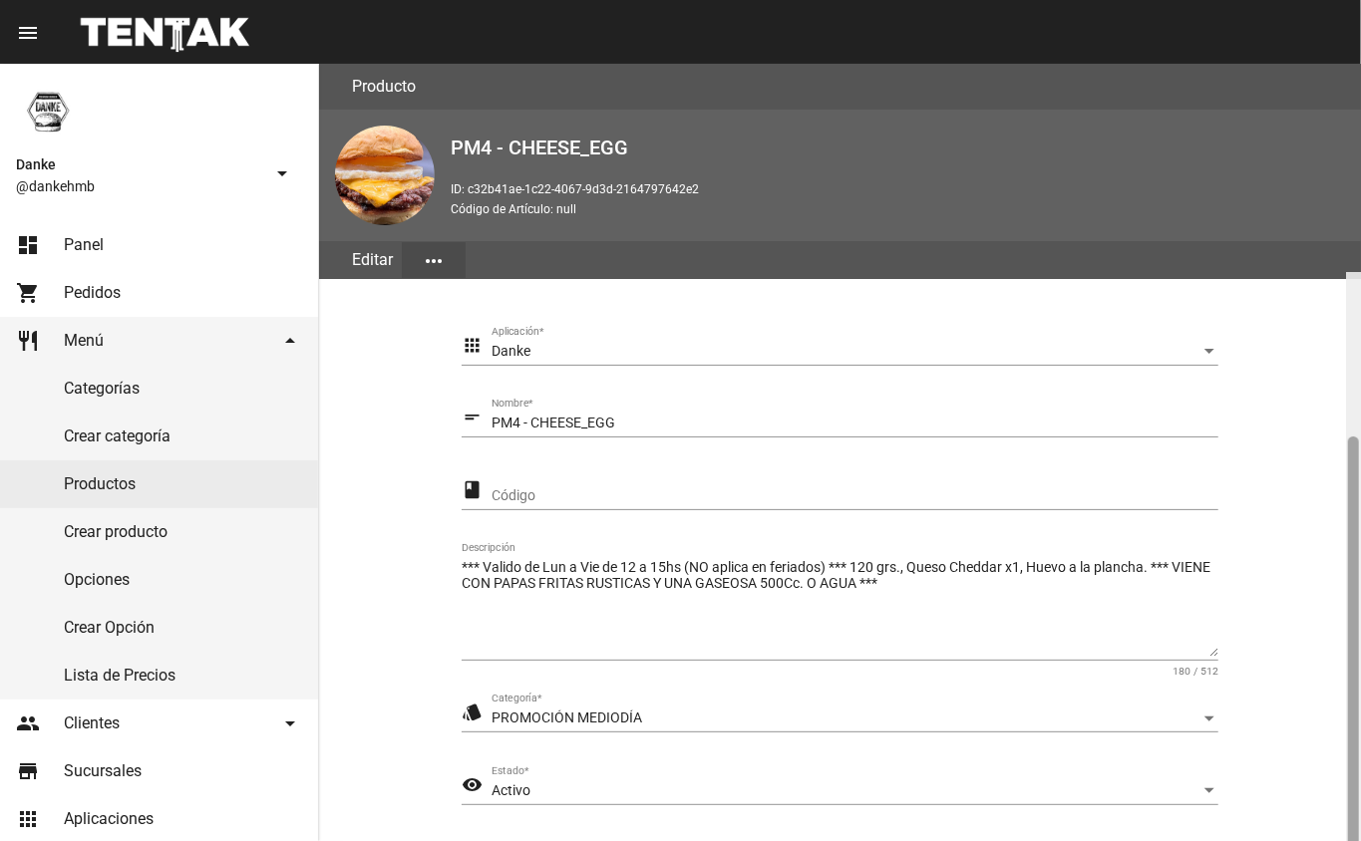
scroll to position [208, 0]
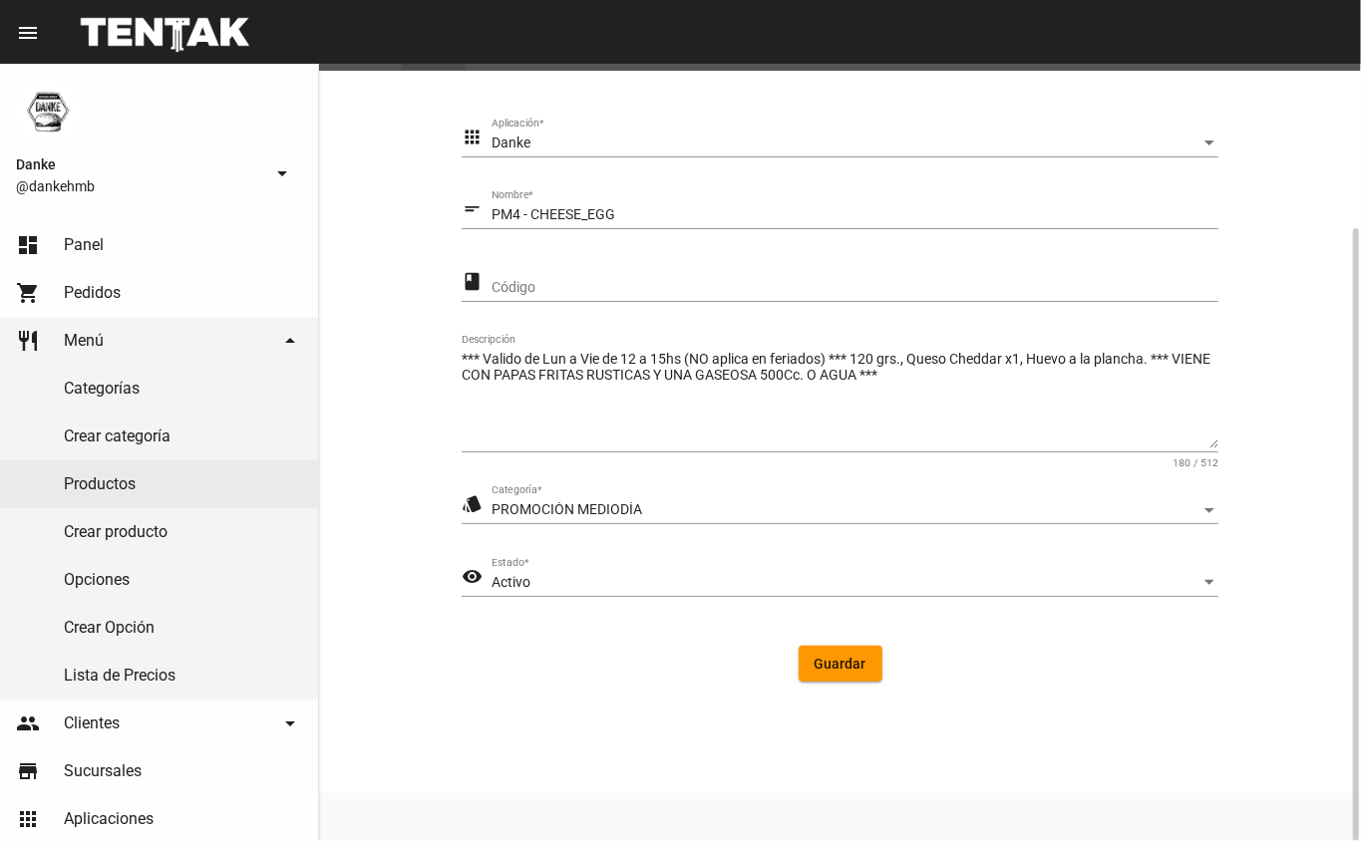
click at [821, 672] on button "Guardar" at bounding box center [841, 664] width 84 height 36
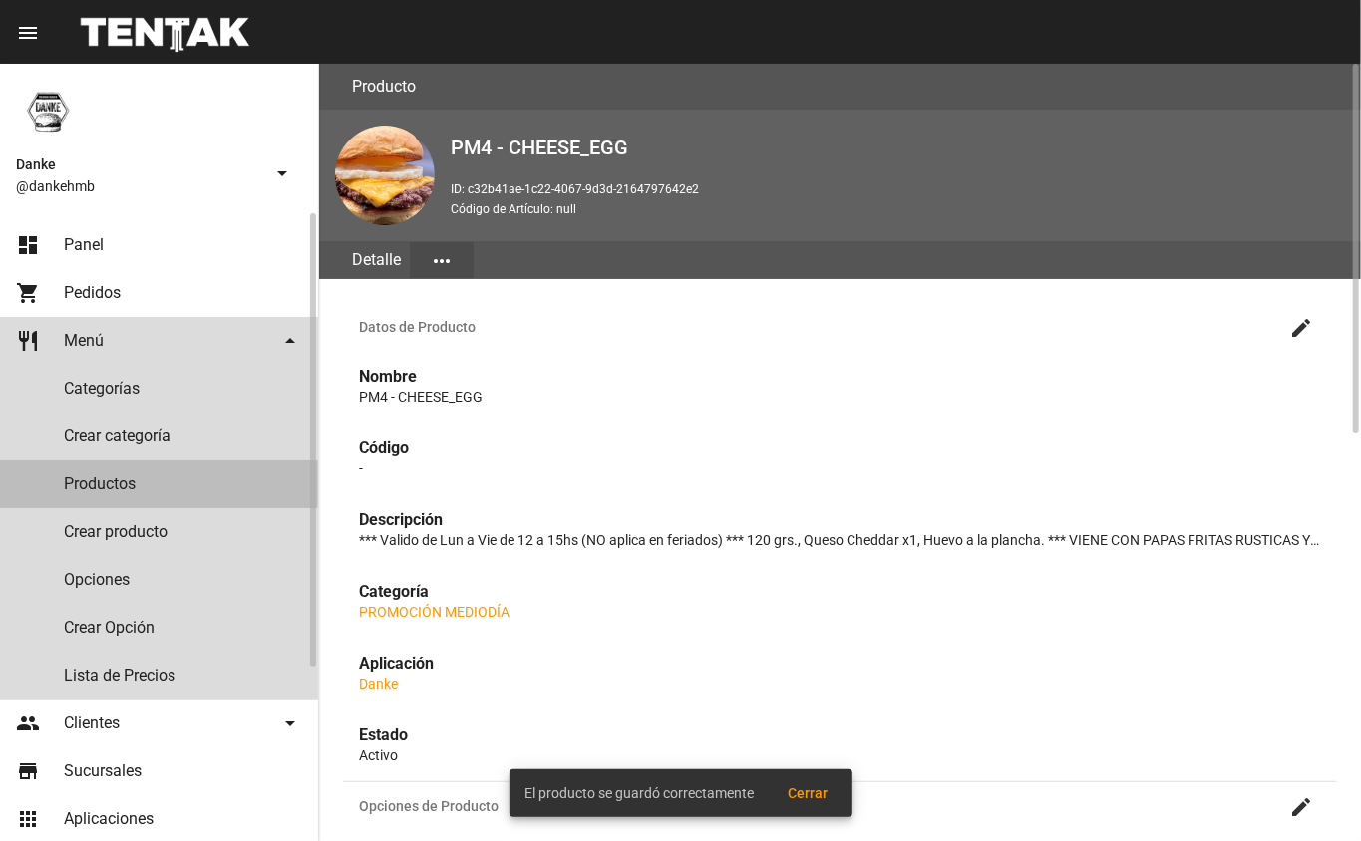
click at [86, 490] on link "Productos" at bounding box center [159, 485] width 318 height 48
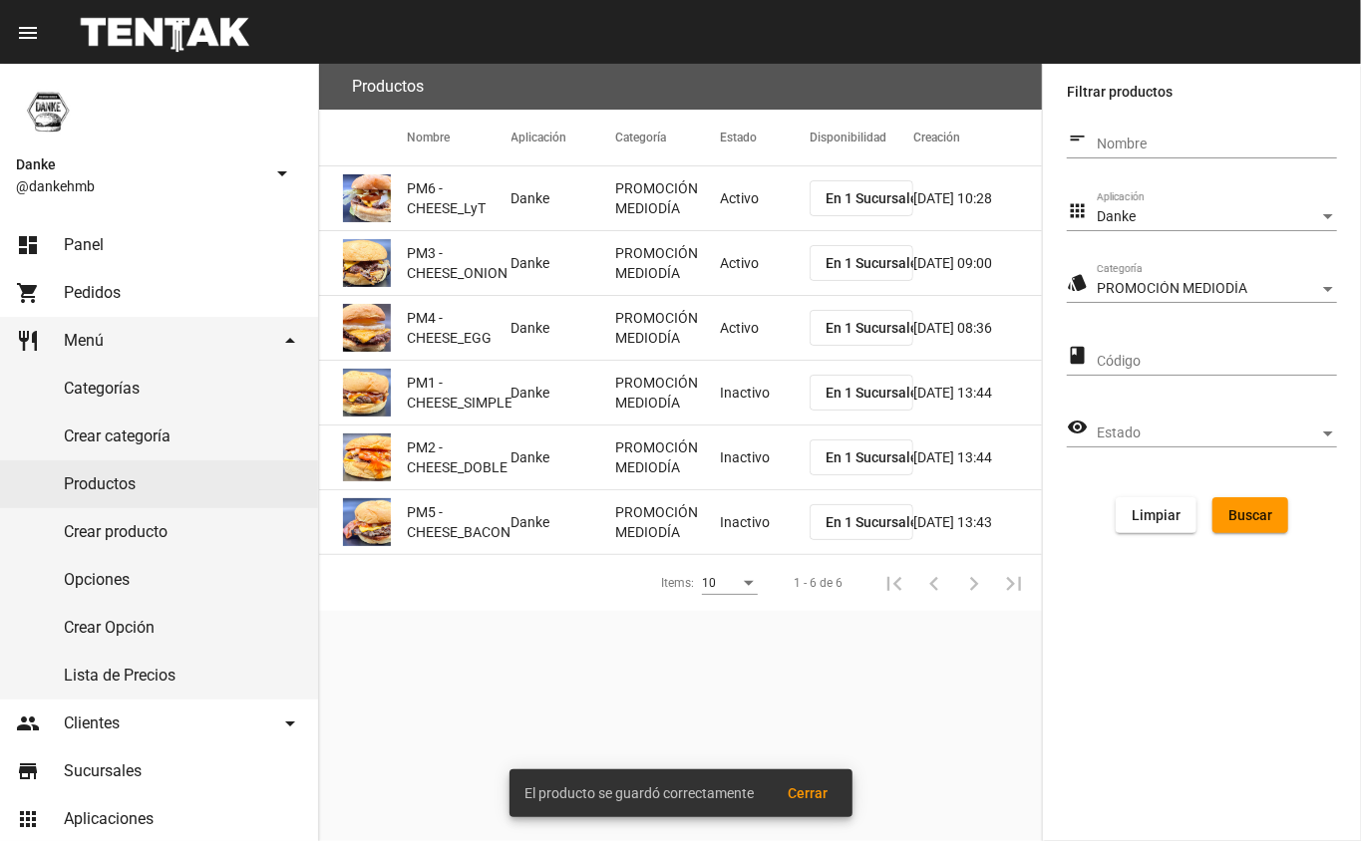
click at [732, 404] on mat-cell "Inactivo" at bounding box center [765, 393] width 90 height 64
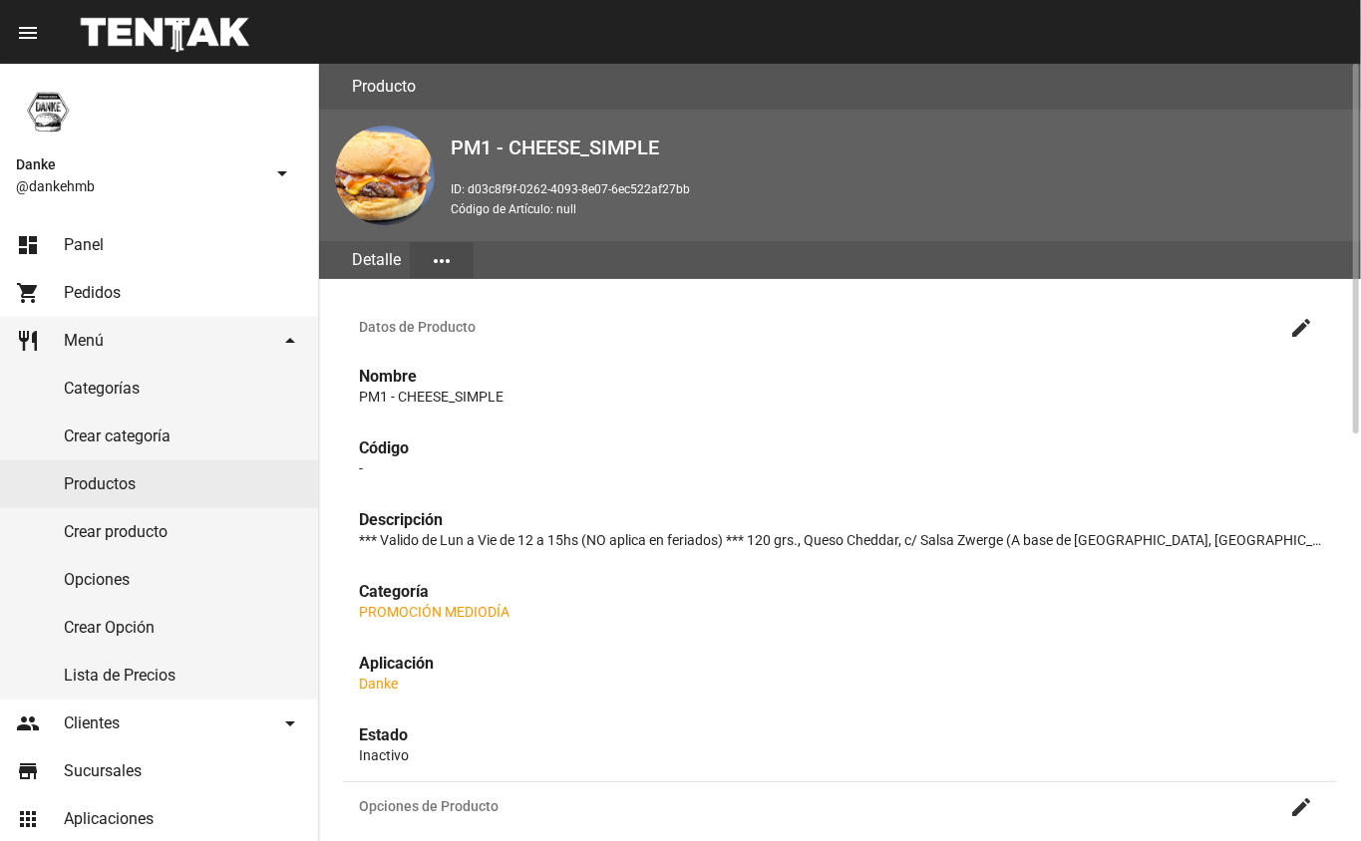
click at [1301, 329] on mat-icon "create" at bounding box center [1301, 328] width 24 height 24
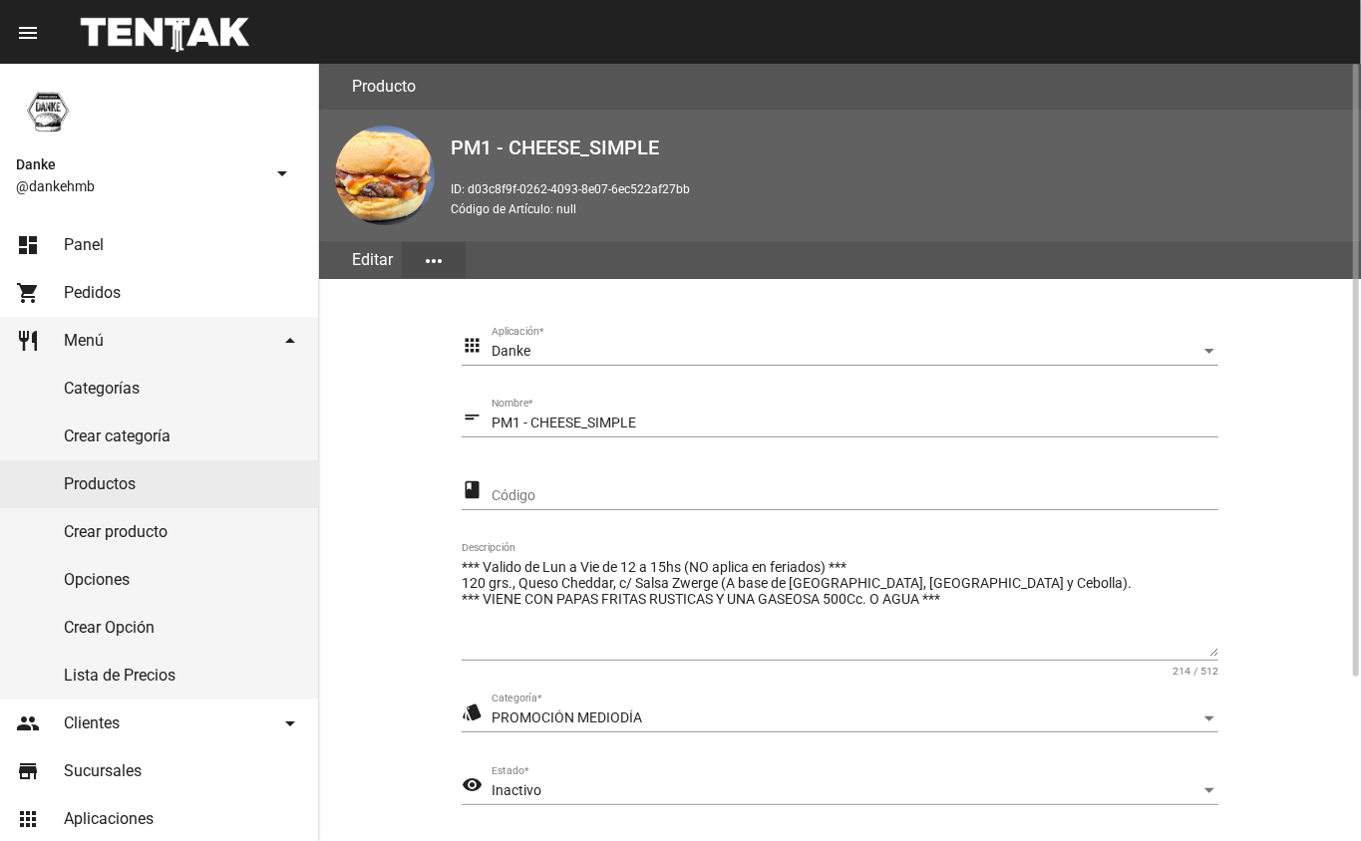
click at [506, 786] on span "Inactivo" at bounding box center [516, 791] width 50 height 16
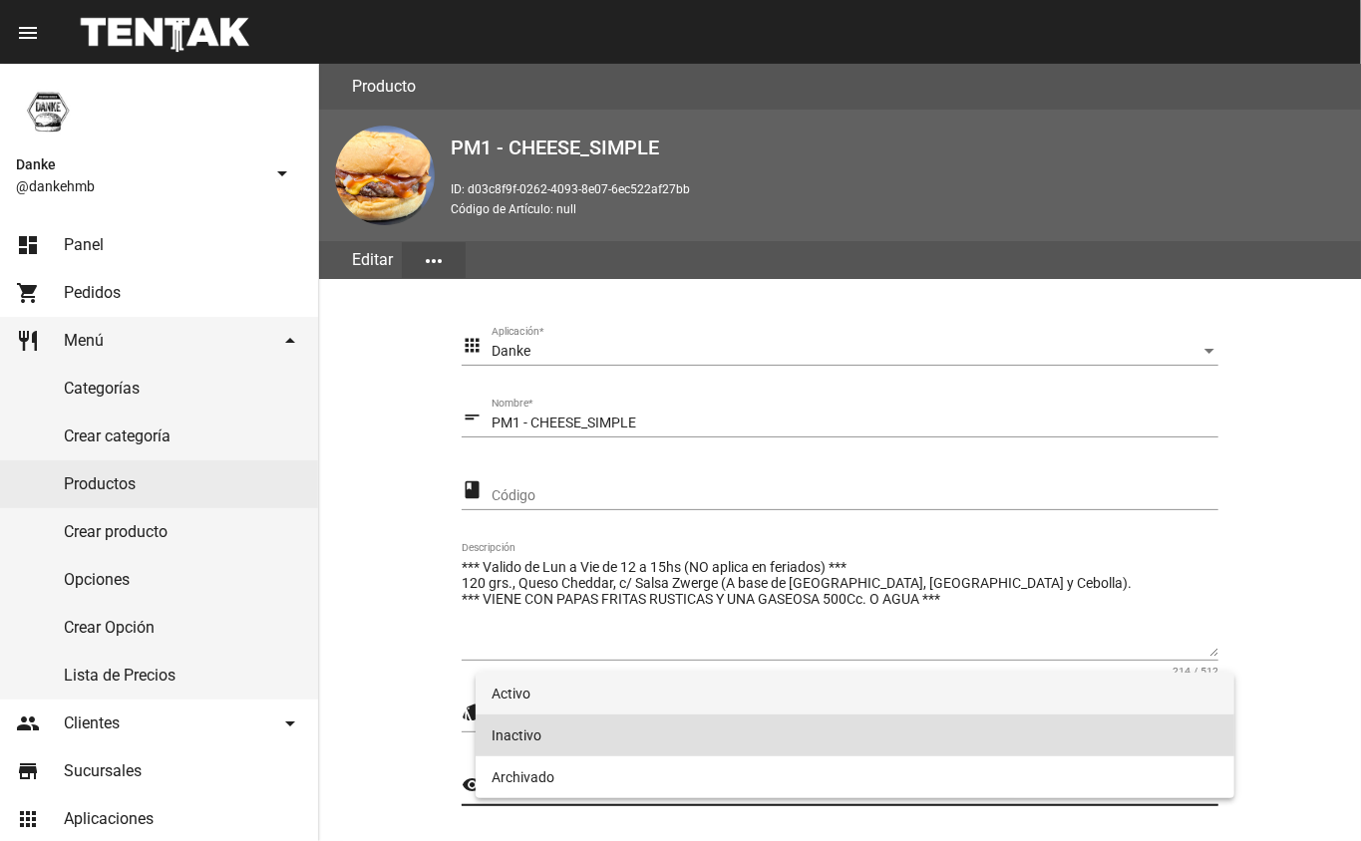
click at [516, 696] on span "Activo" at bounding box center [855, 694] width 728 height 42
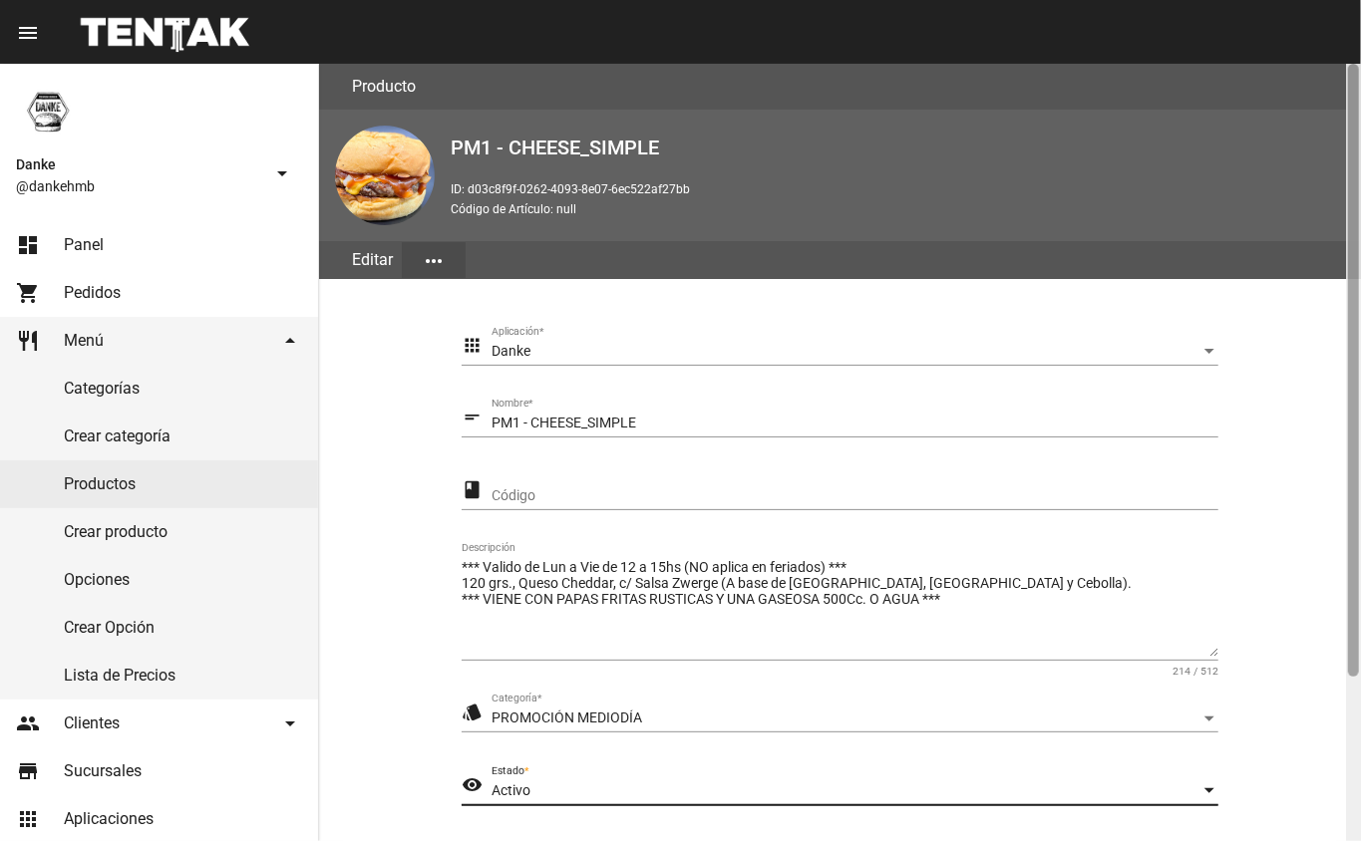
click at [1352, 746] on div at bounding box center [1353, 453] width 15 height 778
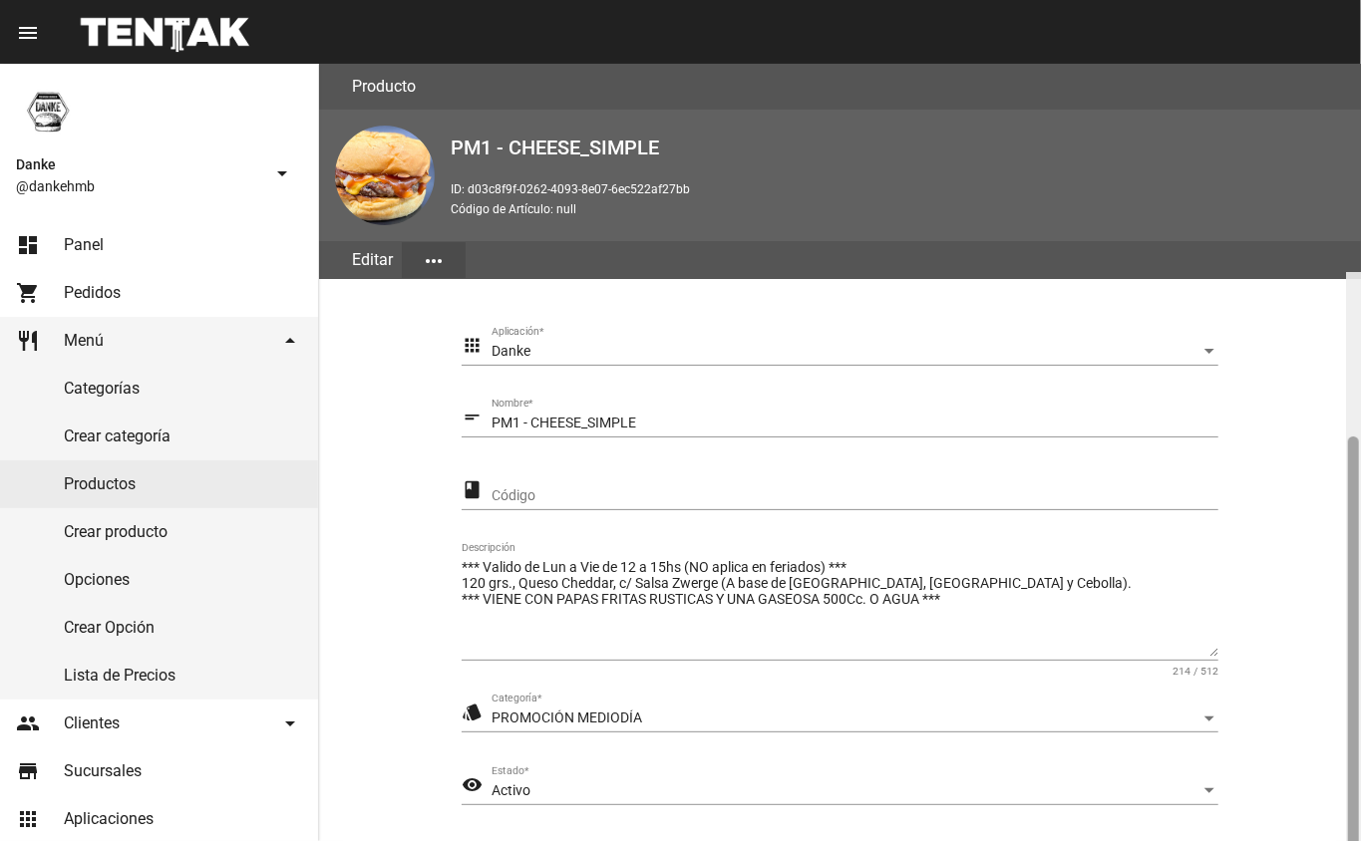
scroll to position [208, 0]
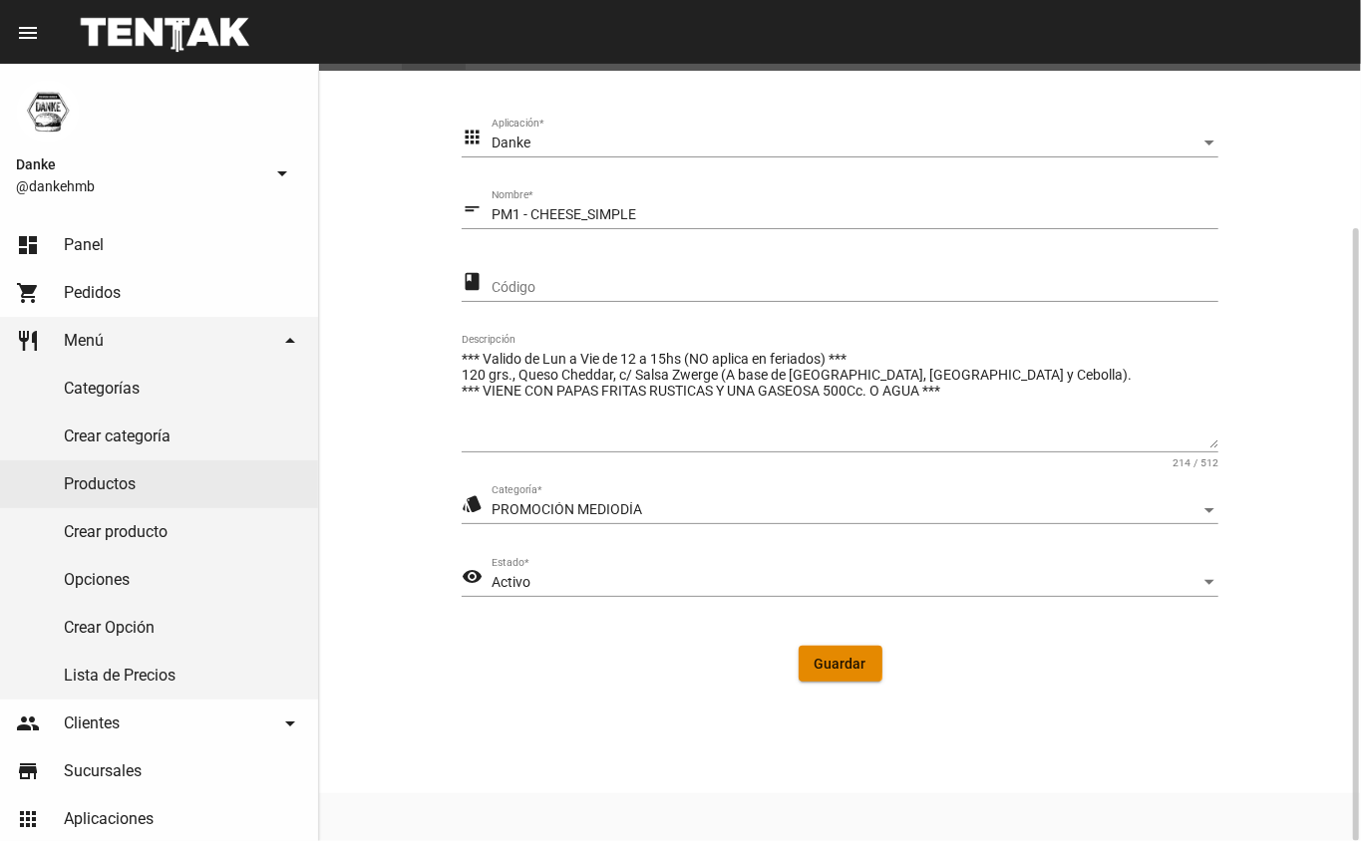
click at [819, 660] on span "Guardar" at bounding box center [841, 664] width 52 height 16
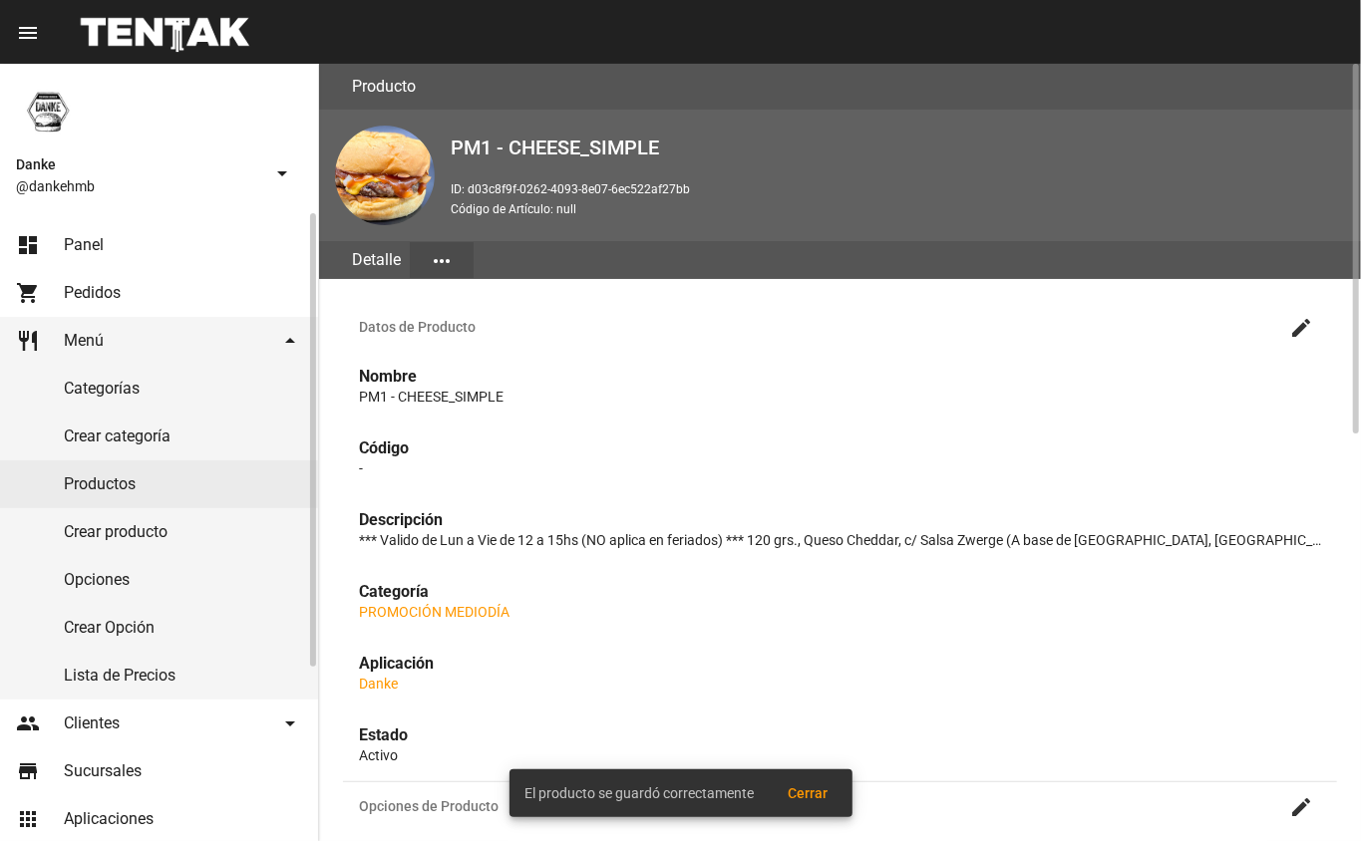
click at [74, 490] on link "Productos" at bounding box center [159, 485] width 318 height 48
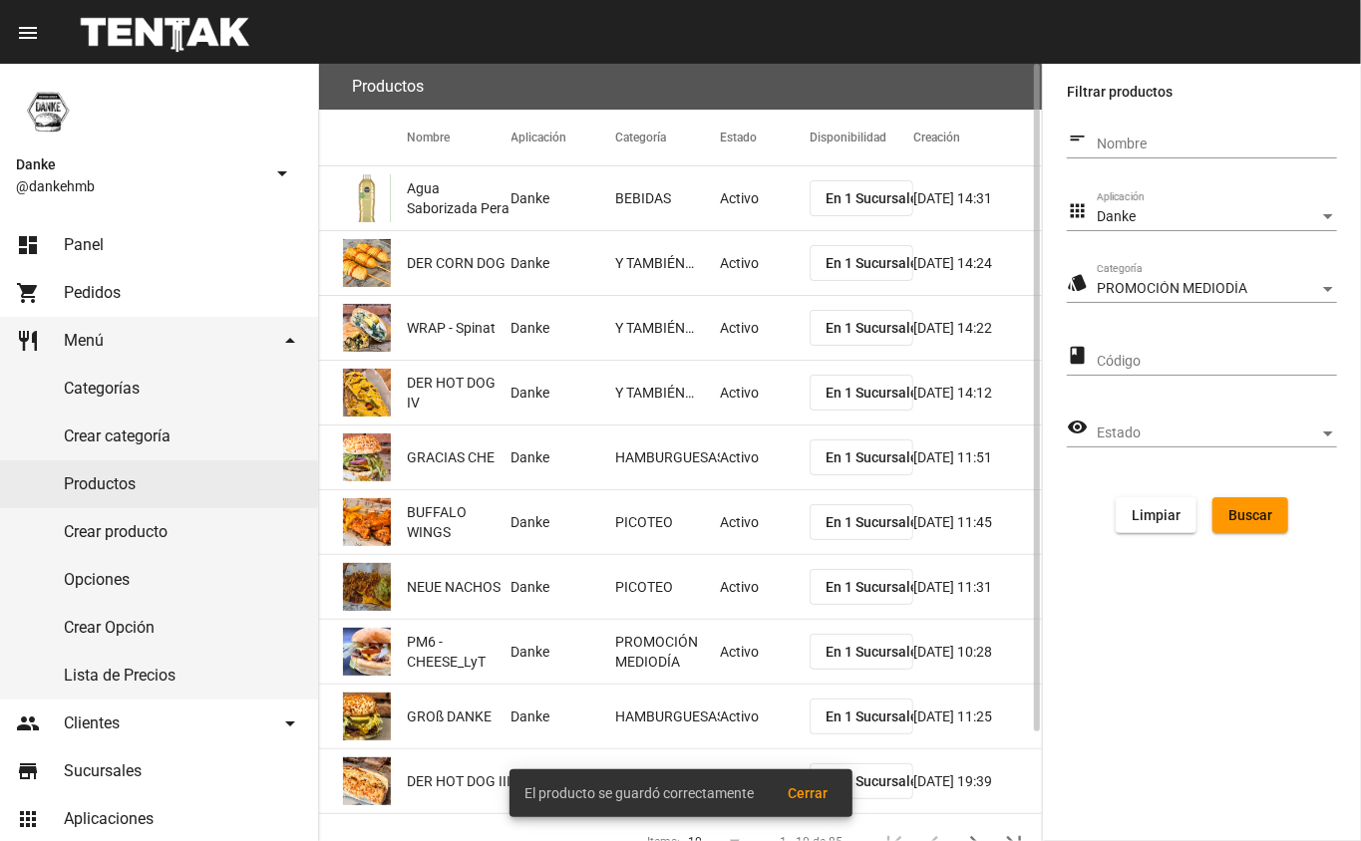
click at [1257, 516] on span "Buscar" at bounding box center [1250, 515] width 44 height 16
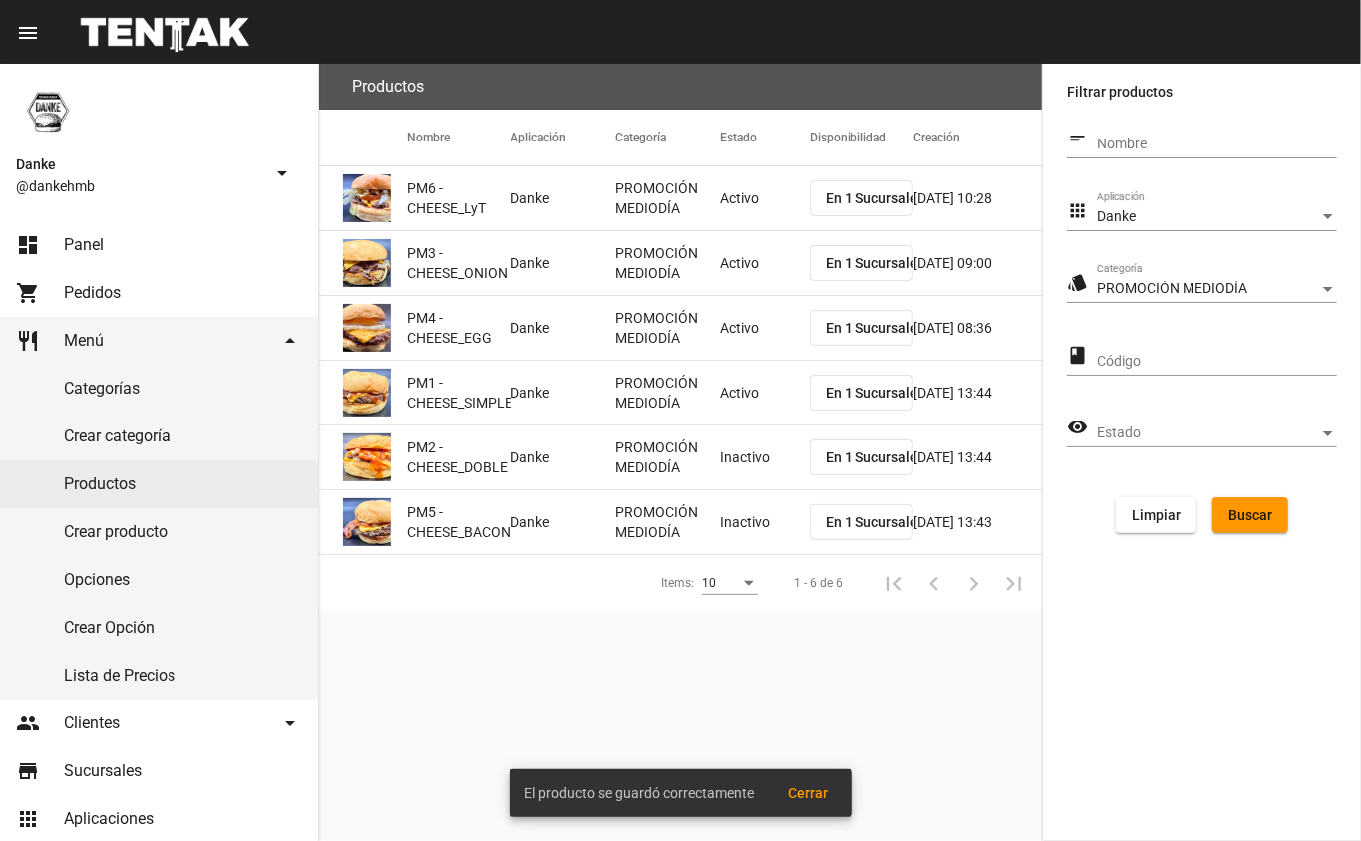
click at [722, 481] on mat-cell "Inactivo" at bounding box center [765, 458] width 90 height 64
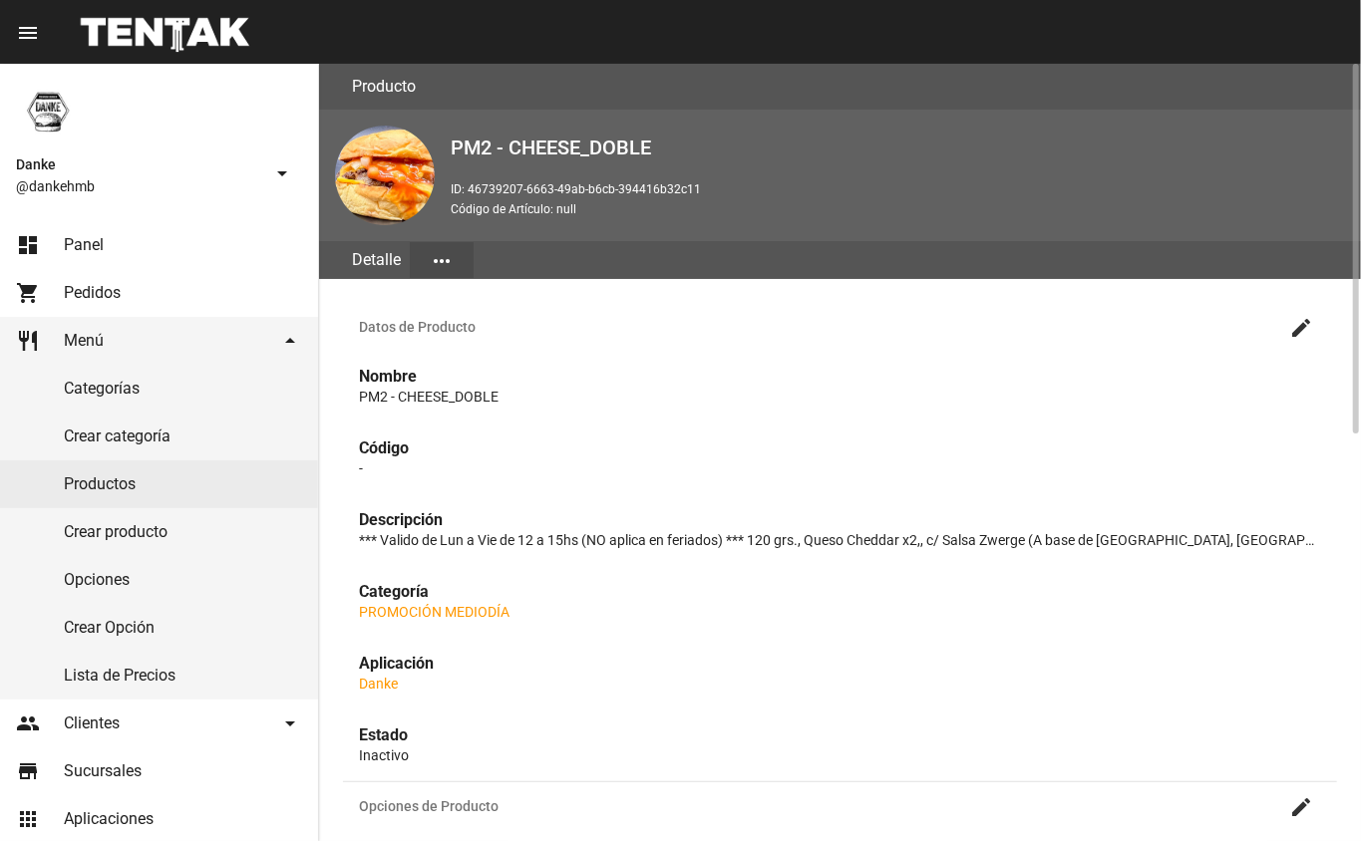
click at [1301, 325] on mat-icon "create" at bounding box center [1301, 328] width 24 height 24
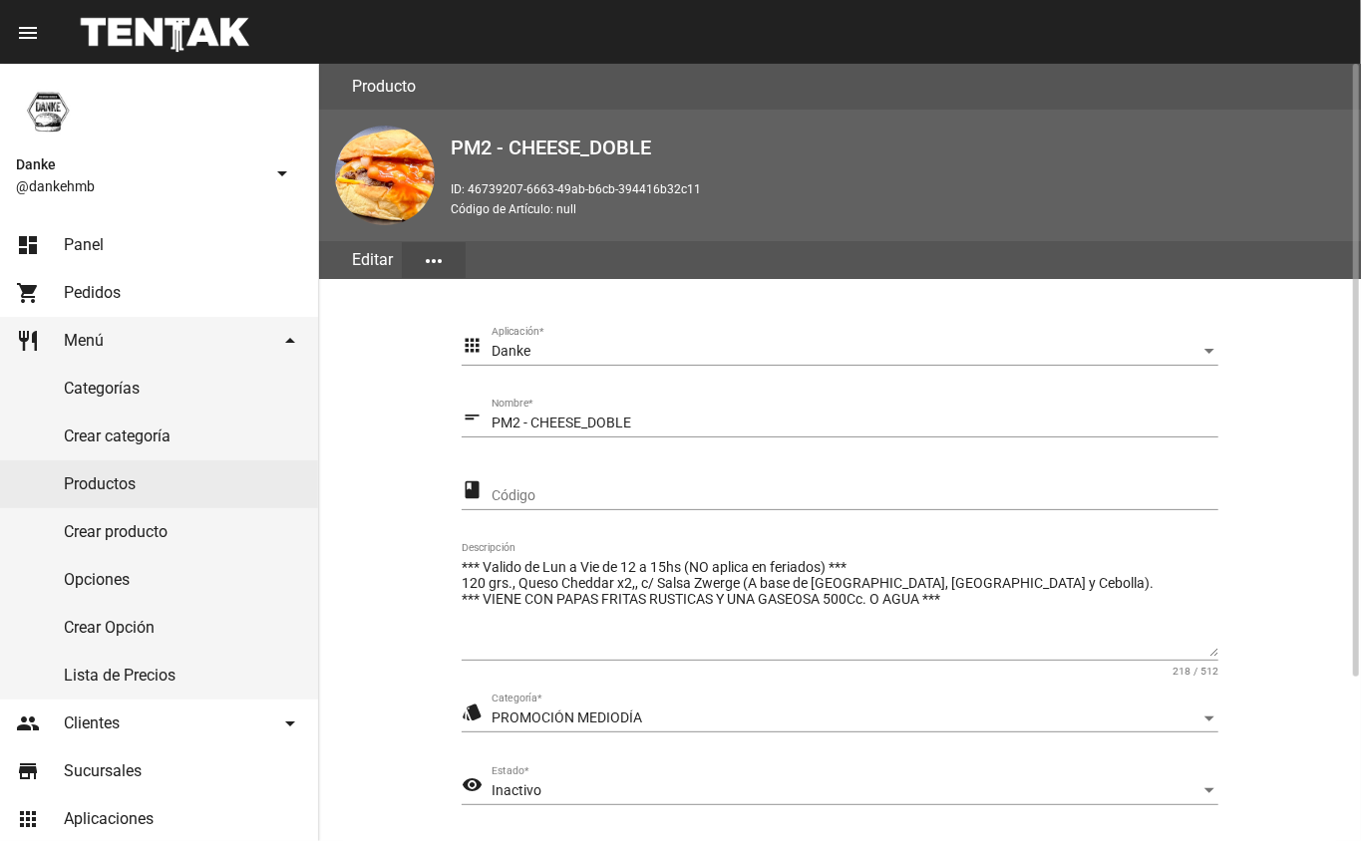
click at [491, 792] on span "Inactivo" at bounding box center [516, 791] width 50 height 16
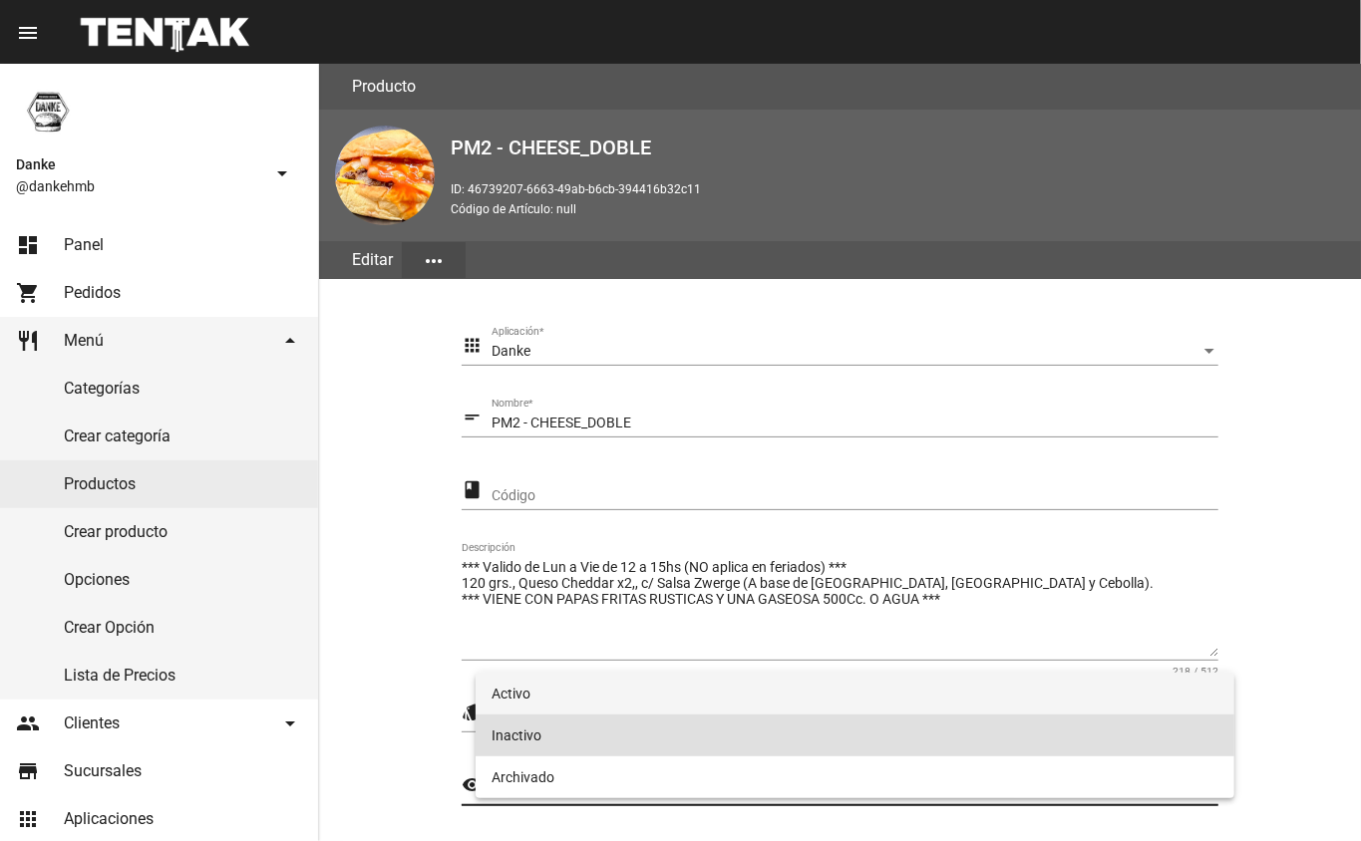
click at [514, 698] on span "Activo" at bounding box center [855, 694] width 728 height 42
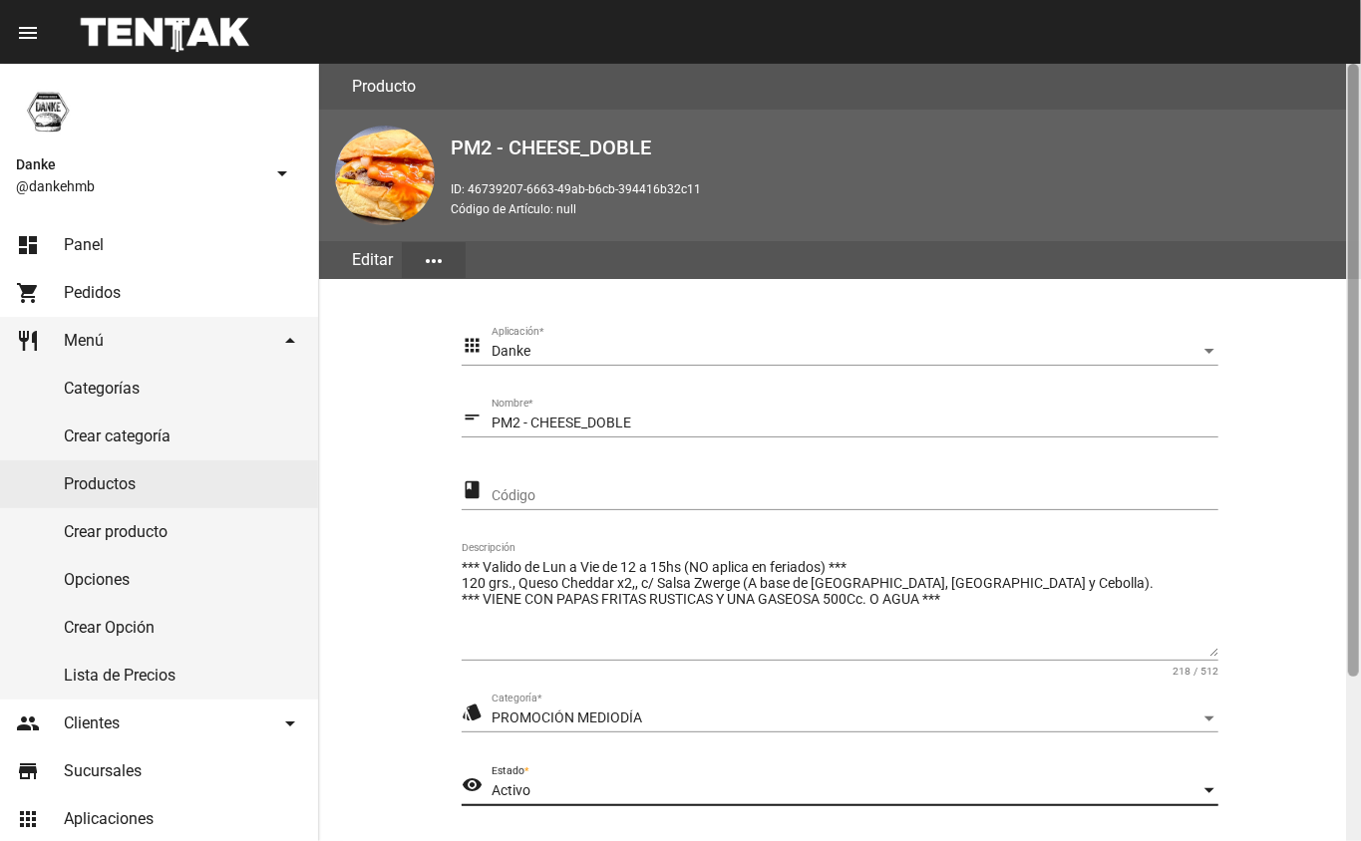
click at [1350, 759] on div at bounding box center [1353, 453] width 15 height 778
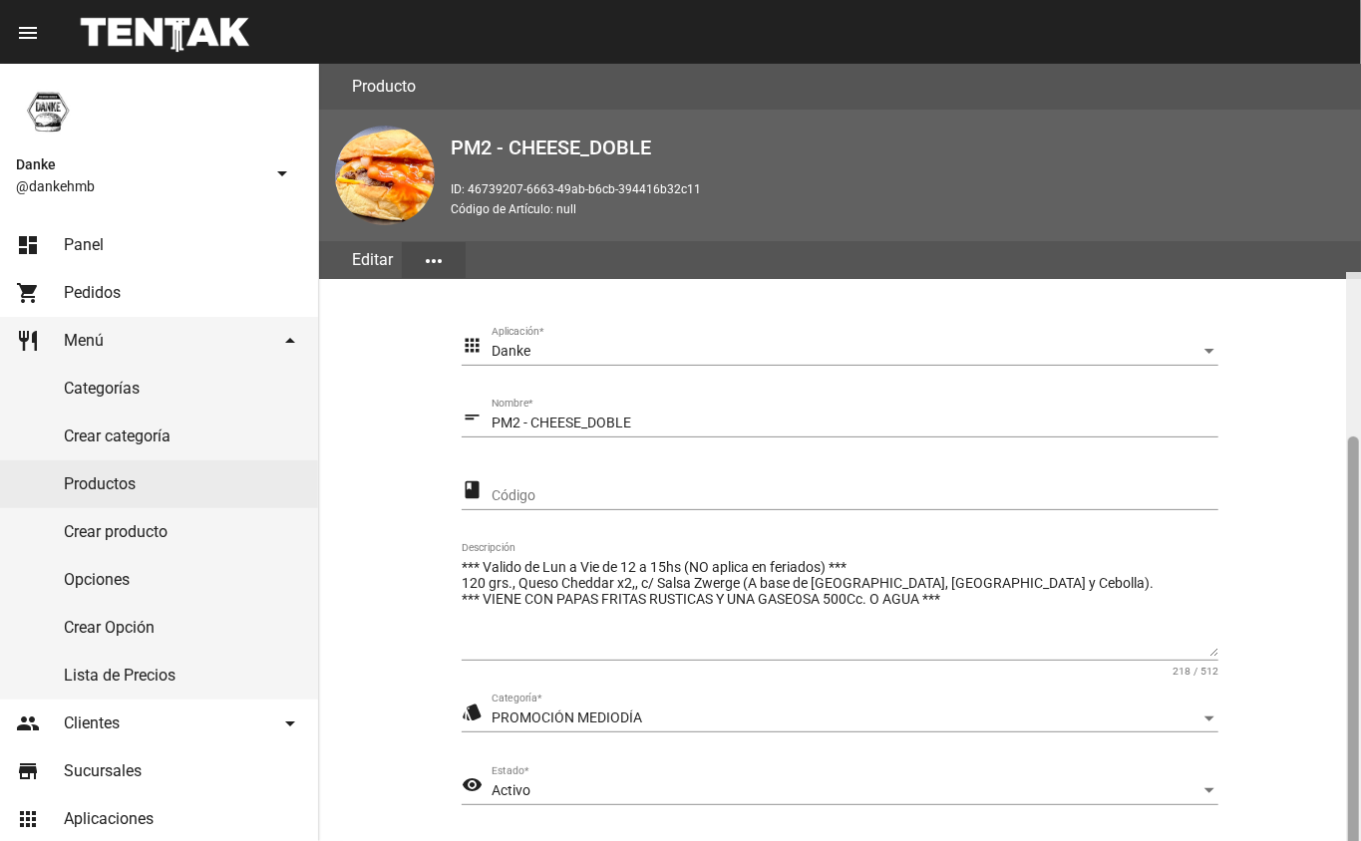
scroll to position [208, 0]
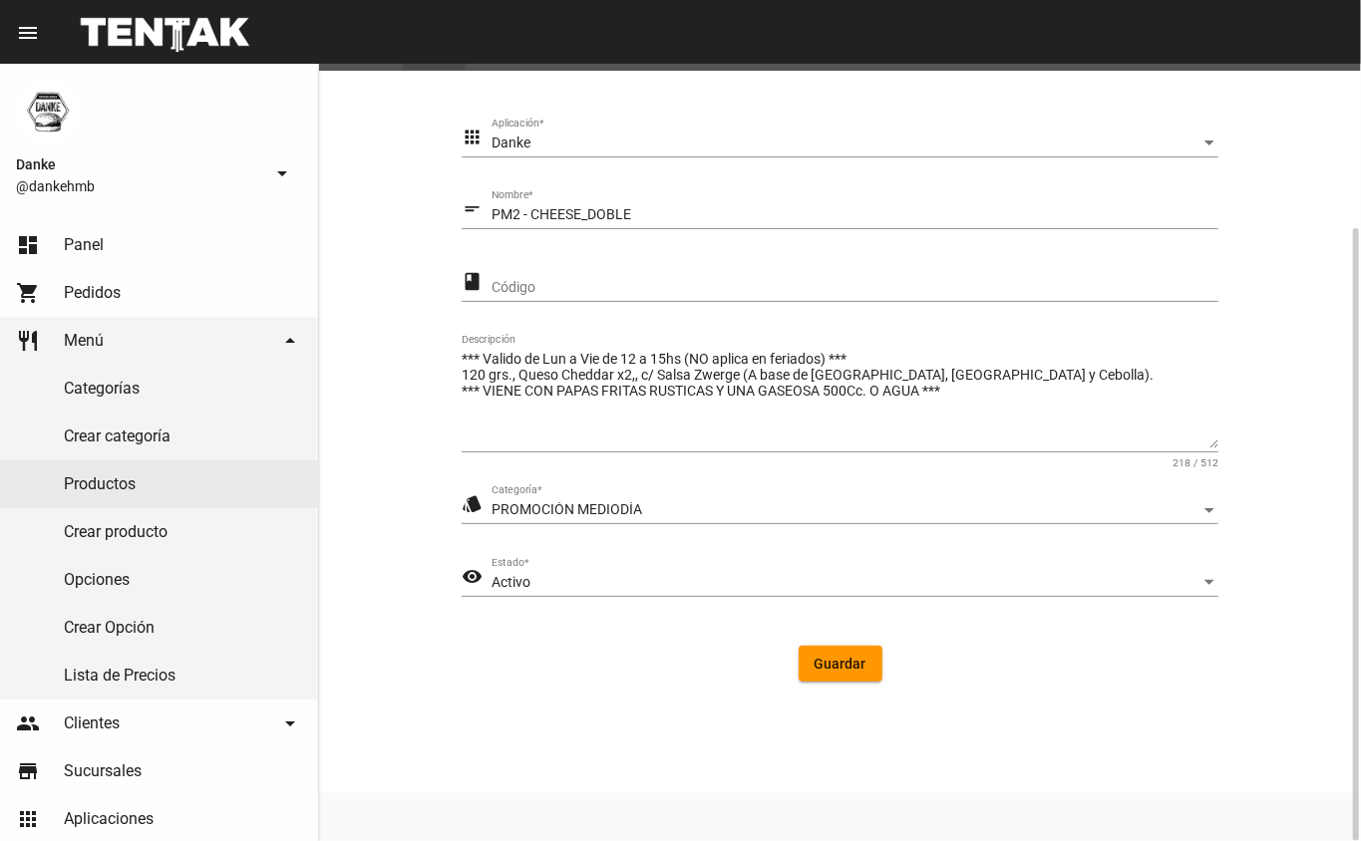
click at [822, 670] on span "Guardar" at bounding box center [841, 664] width 52 height 16
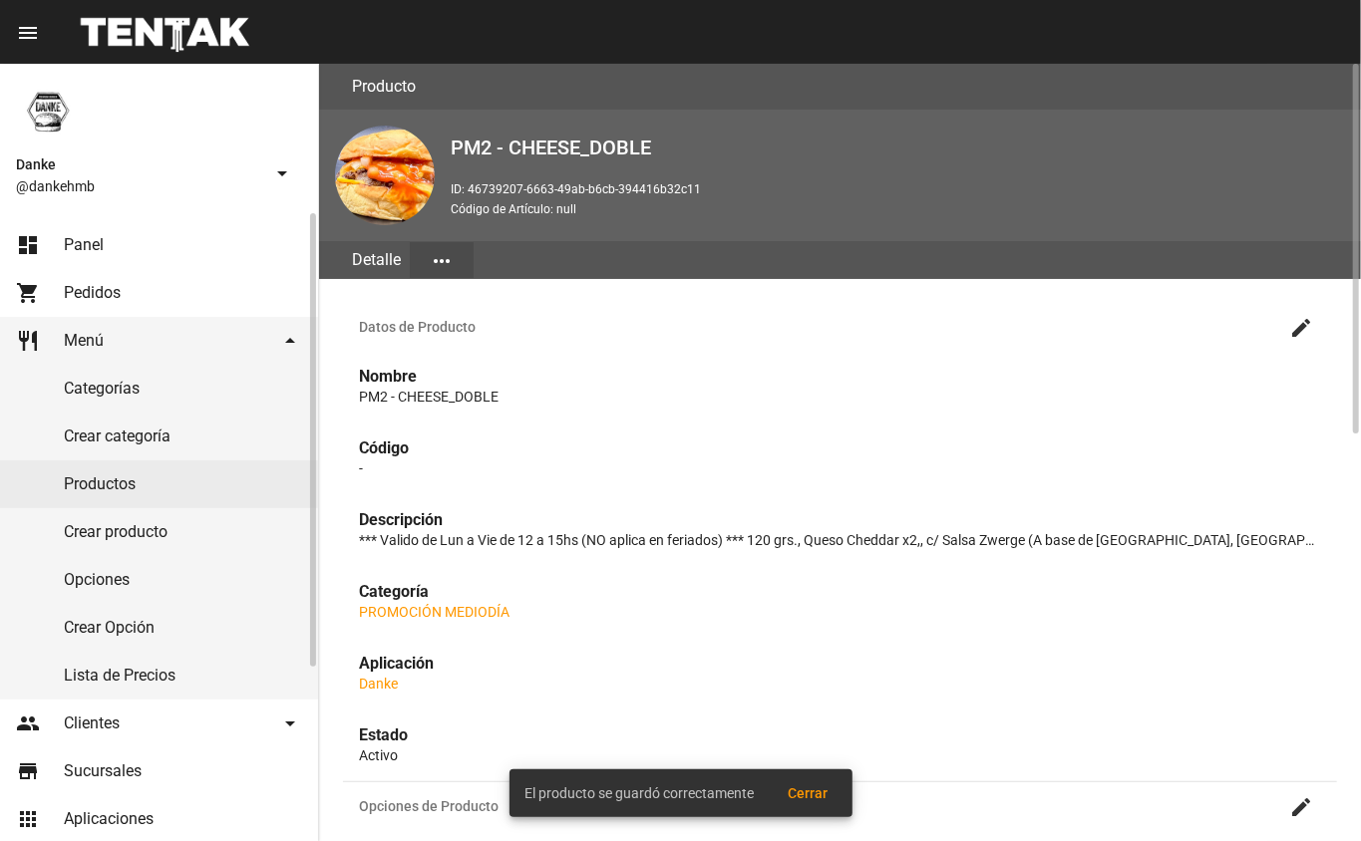
click at [54, 488] on link "Productos" at bounding box center [159, 485] width 318 height 48
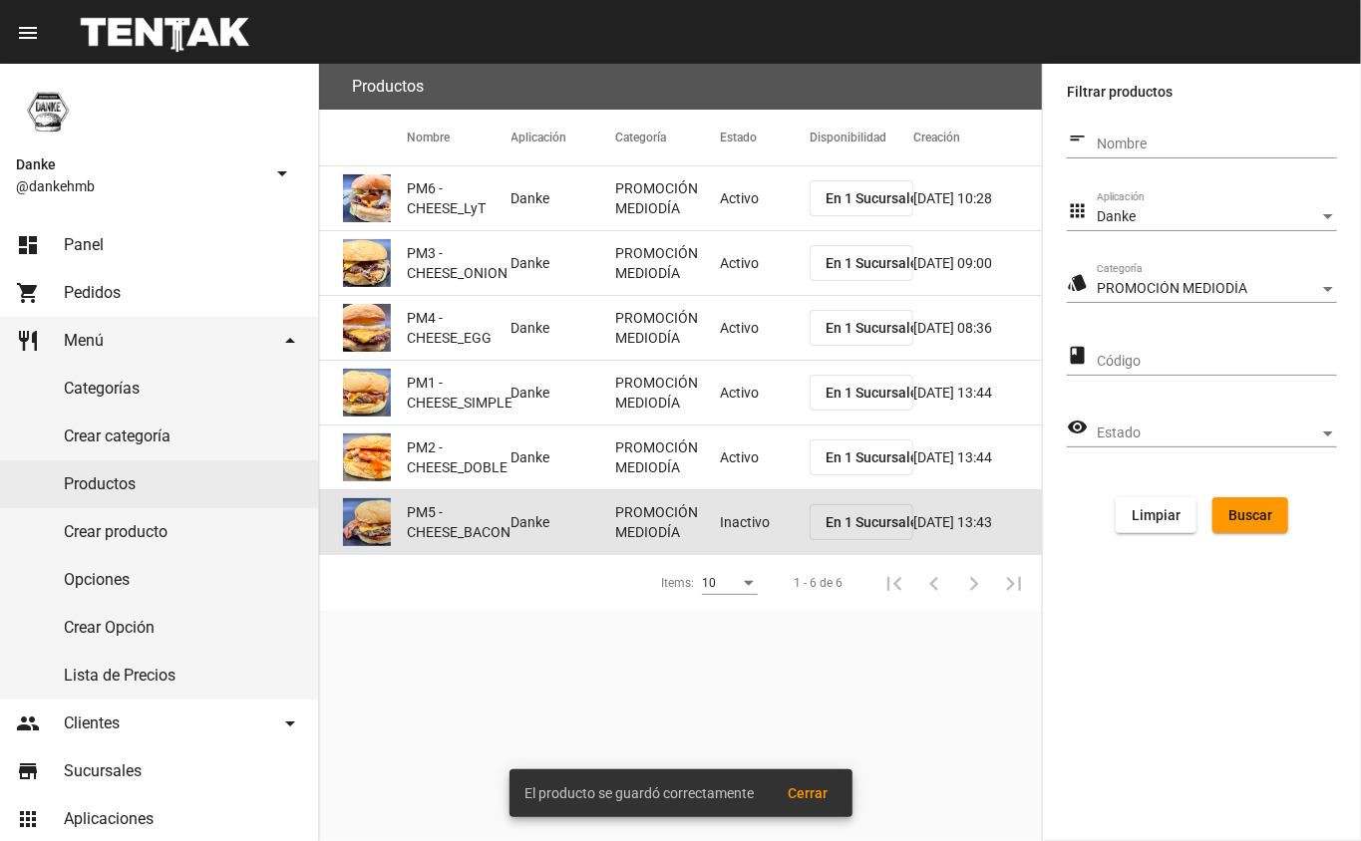
click at [720, 522] on mat-cell "Inactivo" at bounding box center [765, 522] width 90 height 64
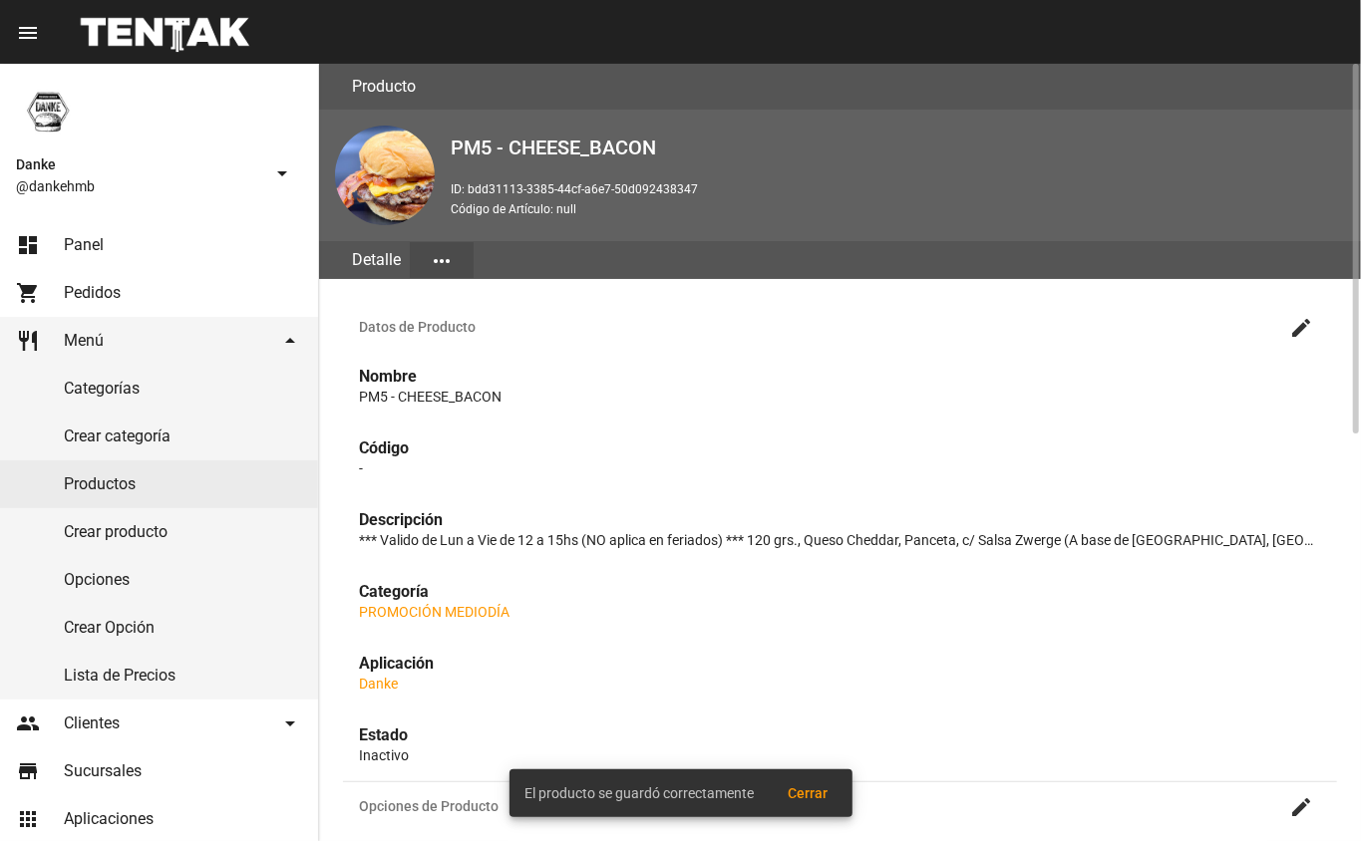
click at [1289, 325] on mat-icon "create" at bounding box center [1301, 328] width 24 height 24
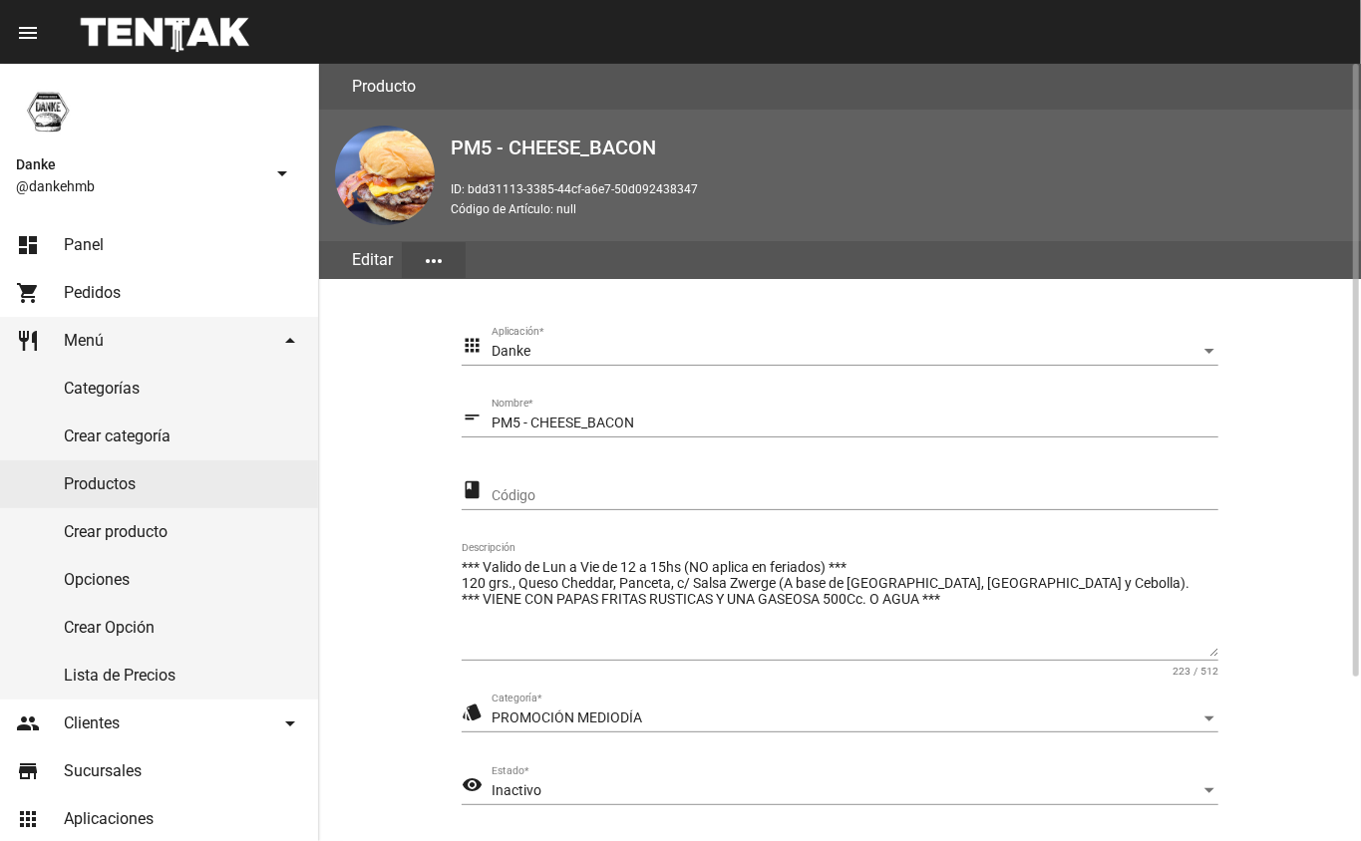
click at [496, 790] on span "Inactivo" at bounding box center [516, 791] width 50 height 16
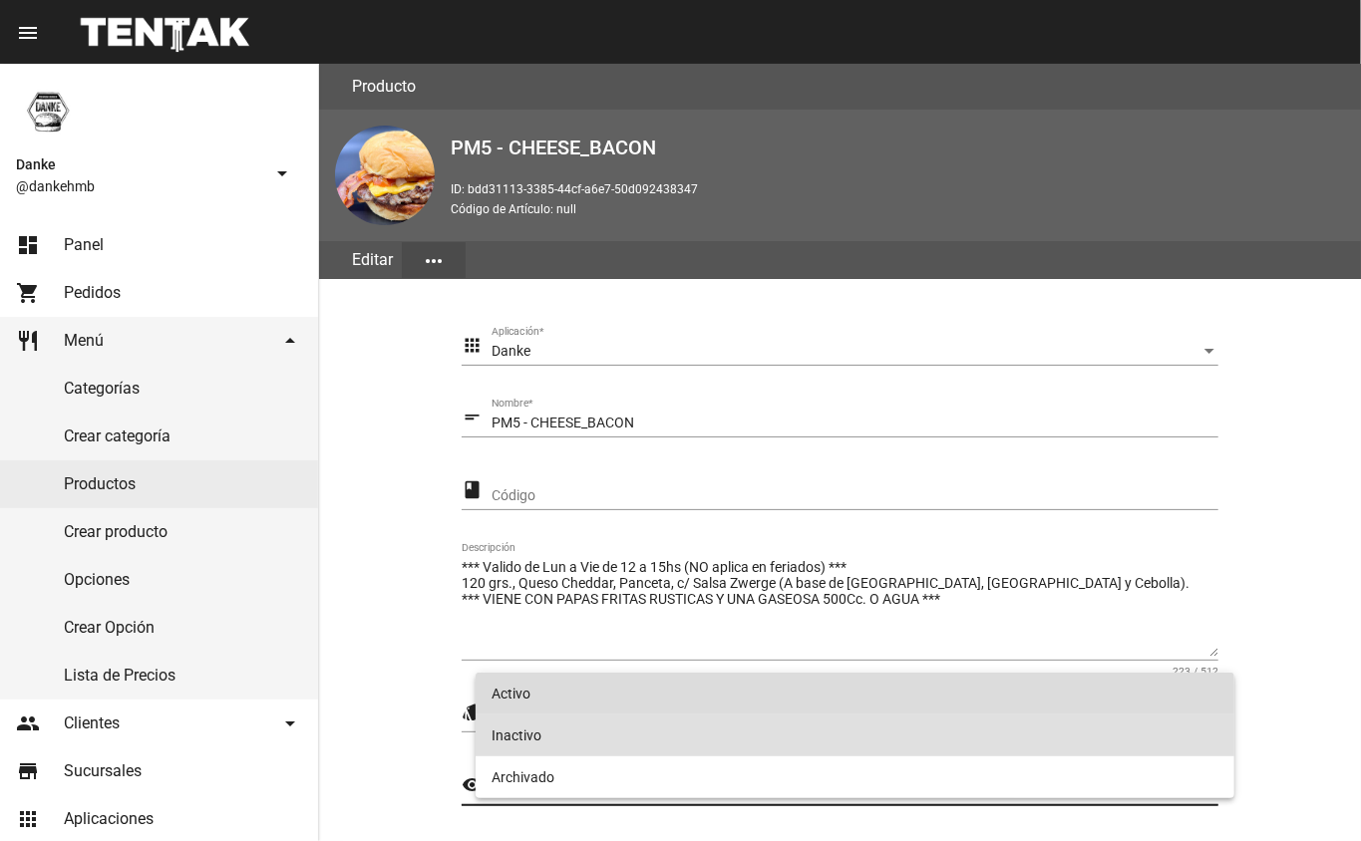
click at [508, 700] on span "Activo" at bounding box center [855, 694] width 728 height 42
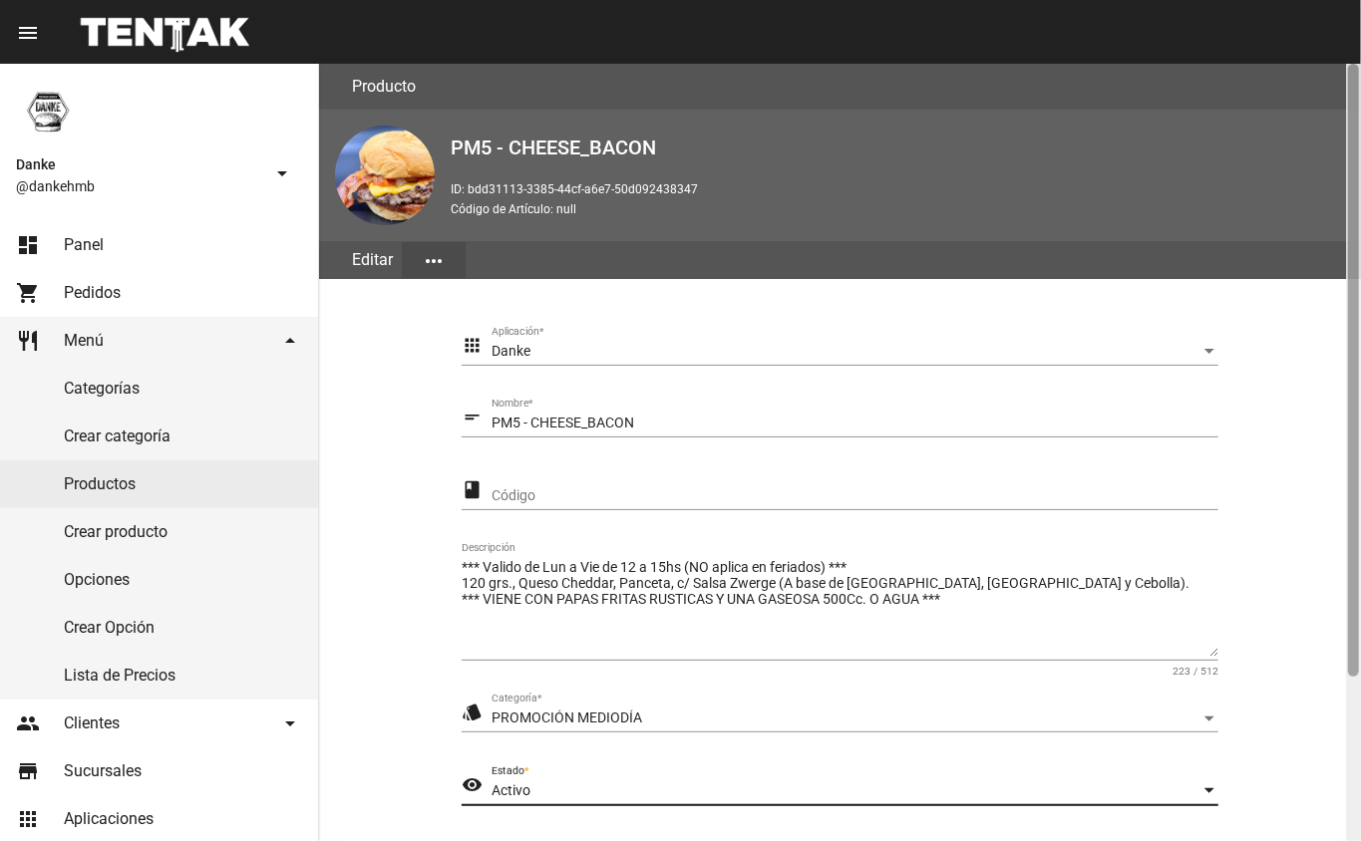
click at [1348, 735] on div at bounding box center [1353, 453] width 15 height 778
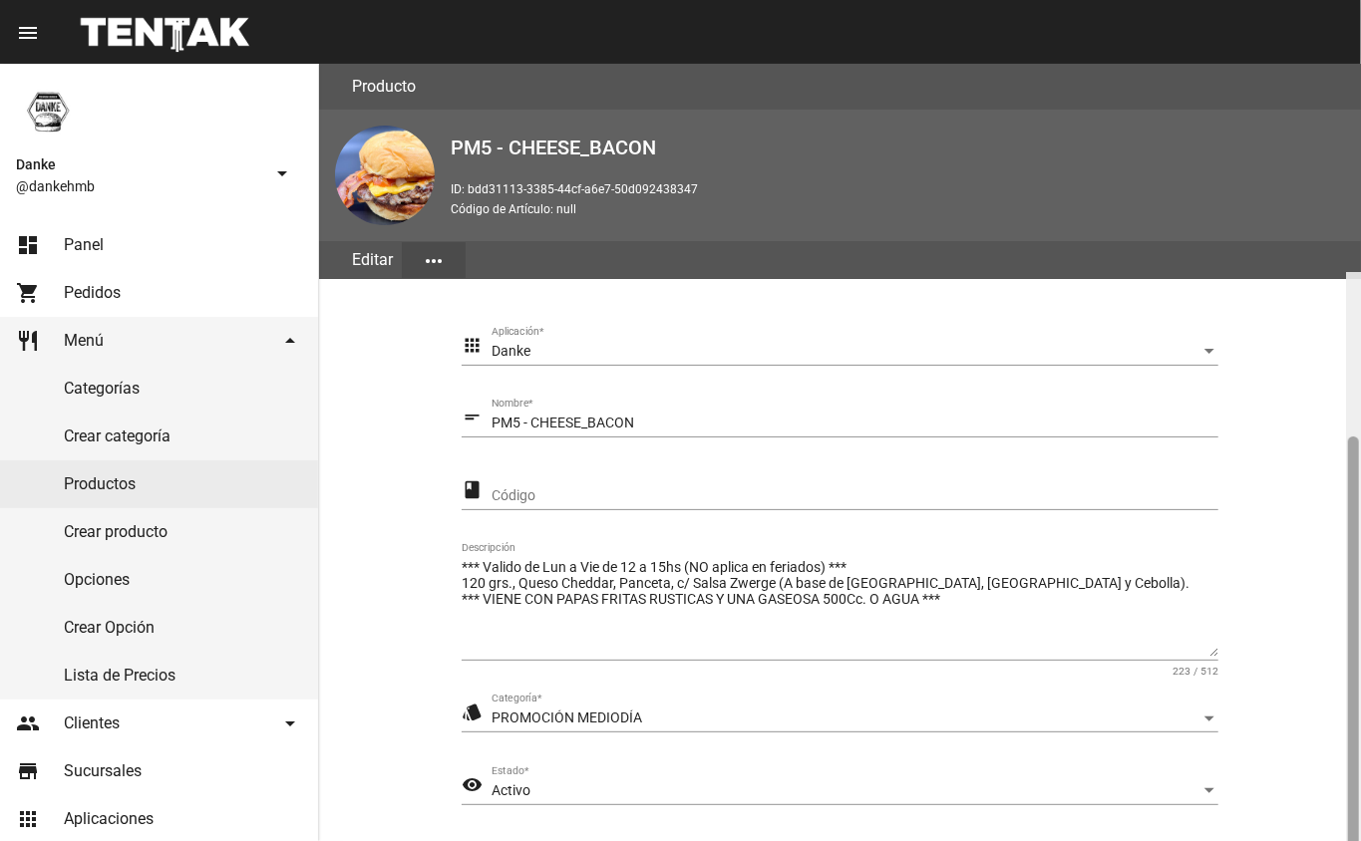
scroll to position [208, 0]
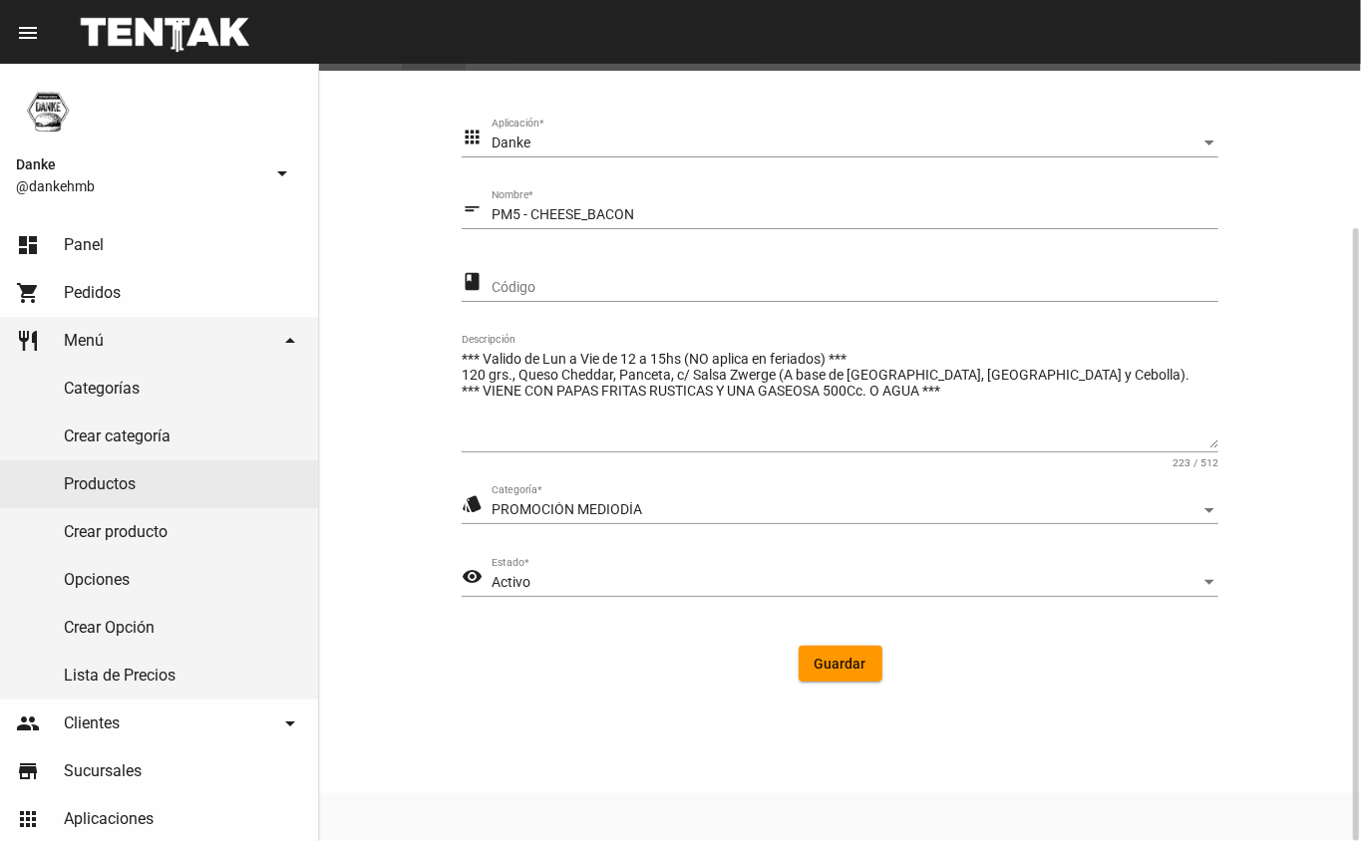
click at [817, 672] on button "Guardar" at bounding box center [841, 664] width 84 height 36
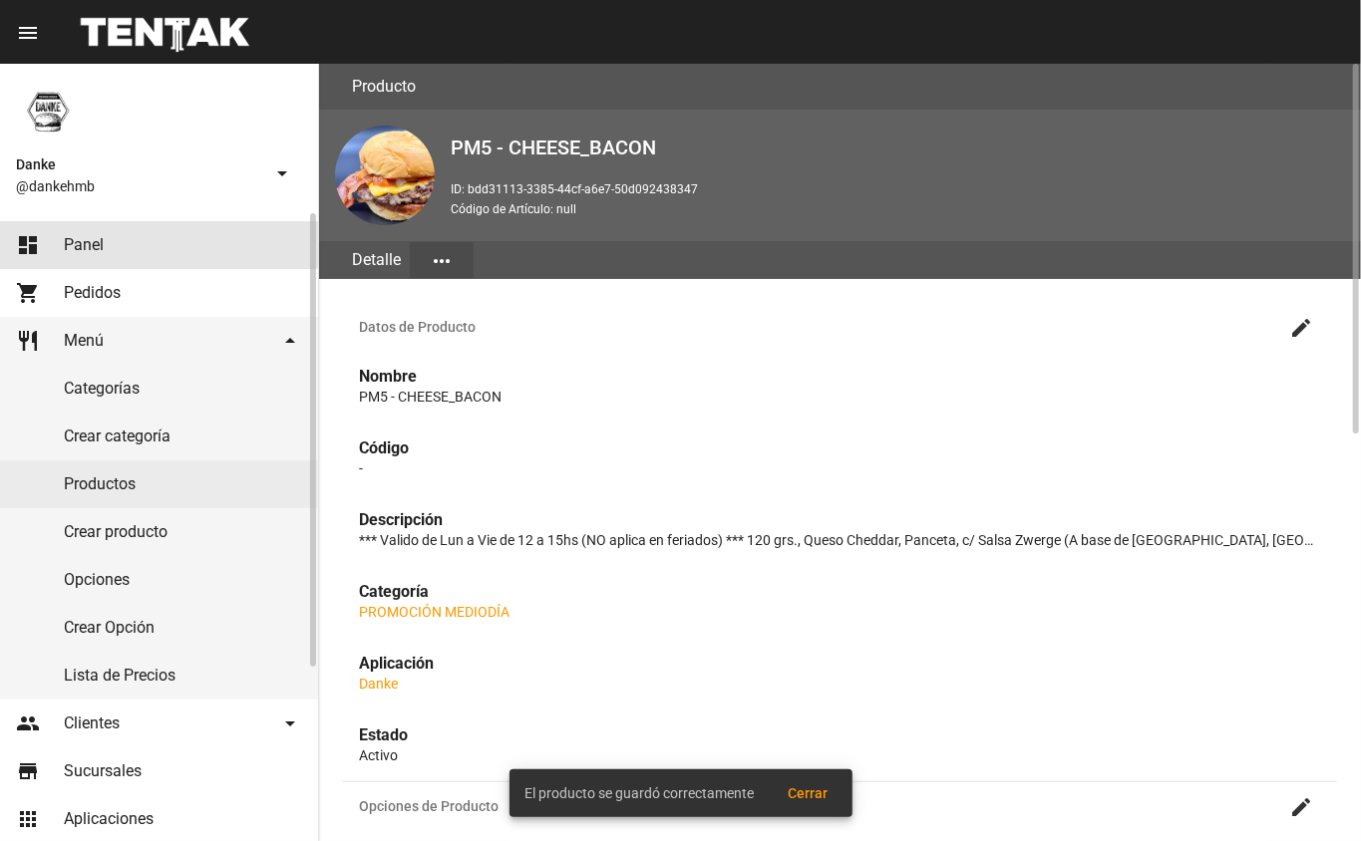
click at [54, 243] on link "dashboard Panel" at bounding box center [159, 245] width 318 height 48
